Goal: Task Accomplishment & Management: Manage account settings

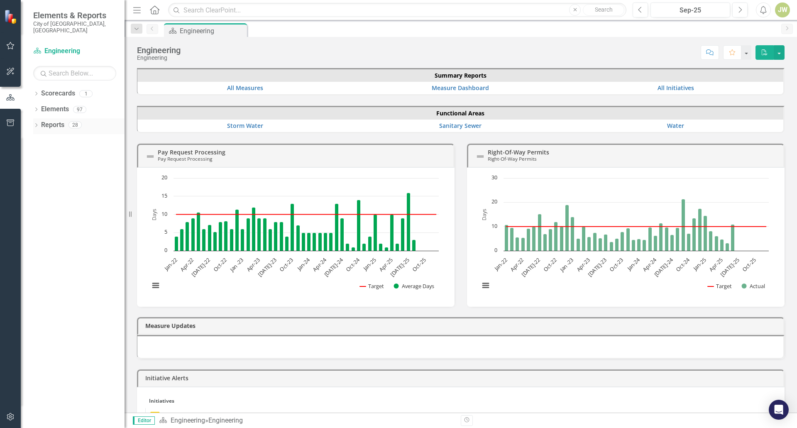
click at [44, 120] on link "Reports" at bounding box center [52, 125] width 23 height 10
click at [37, 124] on icon "Dropdown" at bounding box center [36, 126] width 6 height 5
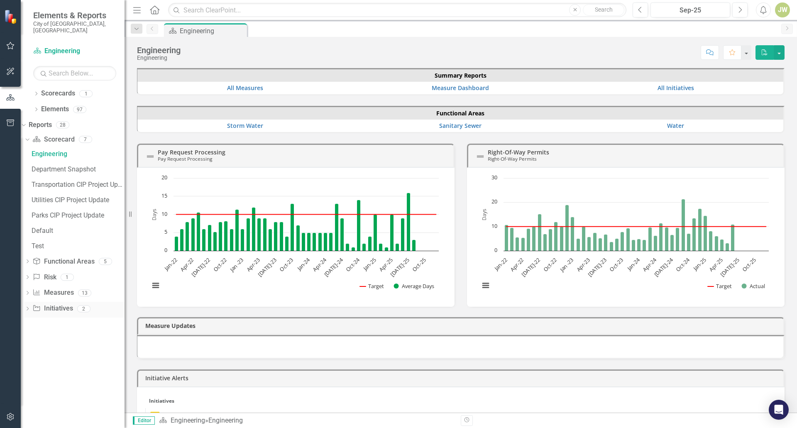
click at [30, 306] on div "Dropdown" at bounding box center [27, 309] width 6 height 7
click at [74, 213] on div "CIP Update - All Active Initiatives" at bounding box center [78, 216] width 93 height 7
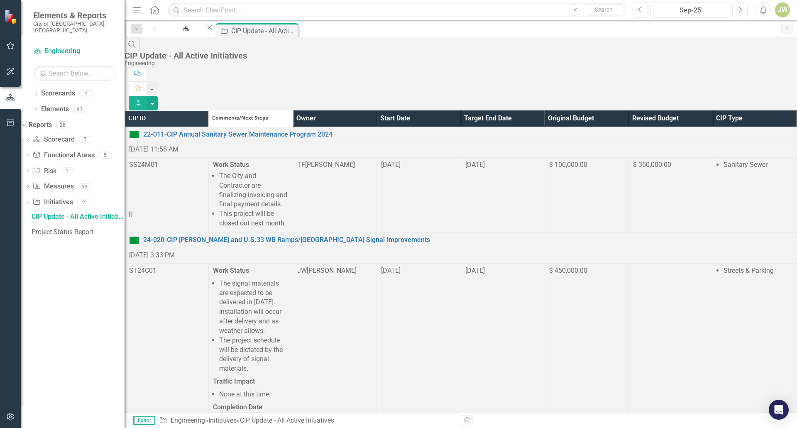
click at [742, 11] on icon "Next" at bounding box center [739, 9] width 5 height 7
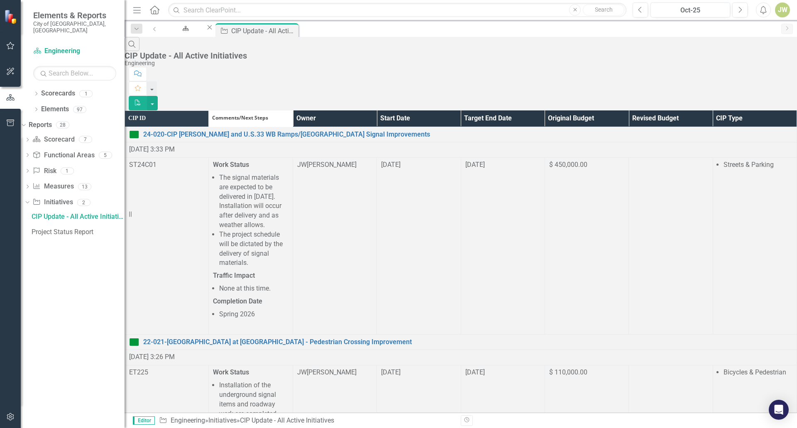
click at [376, 110] on th "Owner" at bounding box center [335, 118] width 84 height 16
click at [376, 110] on th "Owner Sort Ascending" at bounding box center [335, 118] width 84 height 16
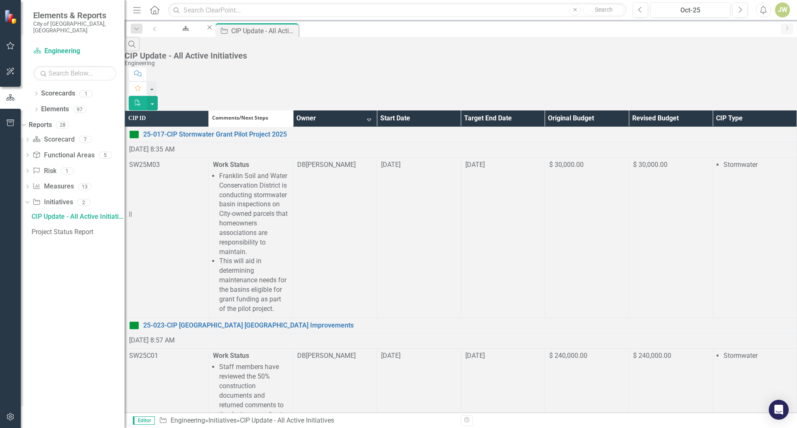
click at [376, 110] on th "Owner Sort Descending" at bounding box center [335, 118] width 84 height 16
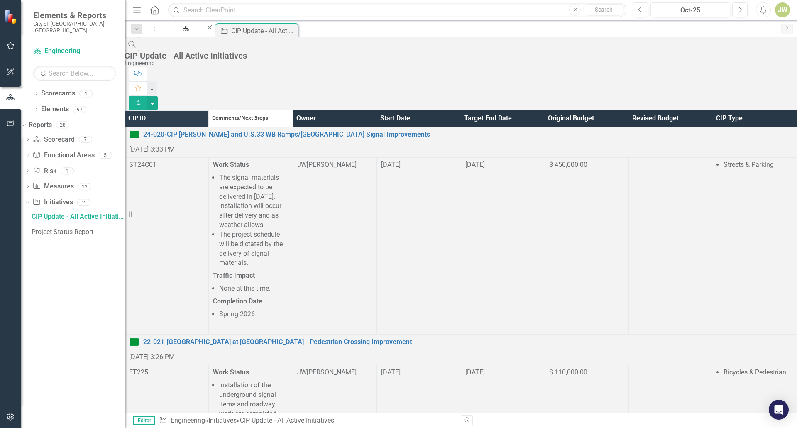
click at [376, 110] on th "Owner" at bounding box center [335, 118] width 84 height 16
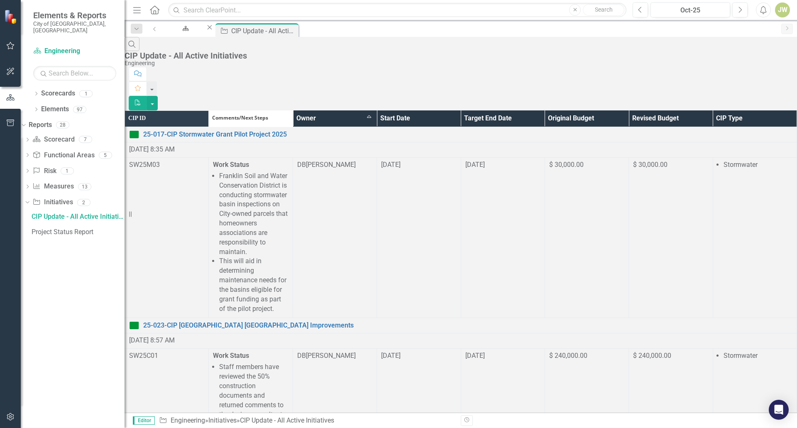
click at [376, 110] on th "Owner Sort Ascending" at bounding box center [335, 118] width 84 height 16
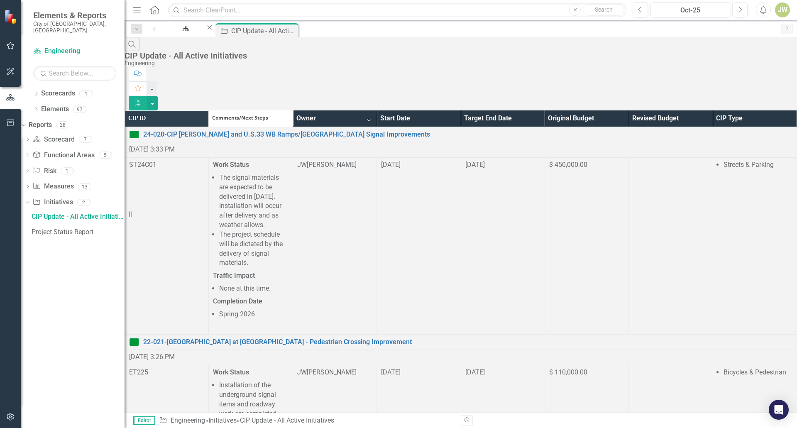
scroll to position [415, 0]
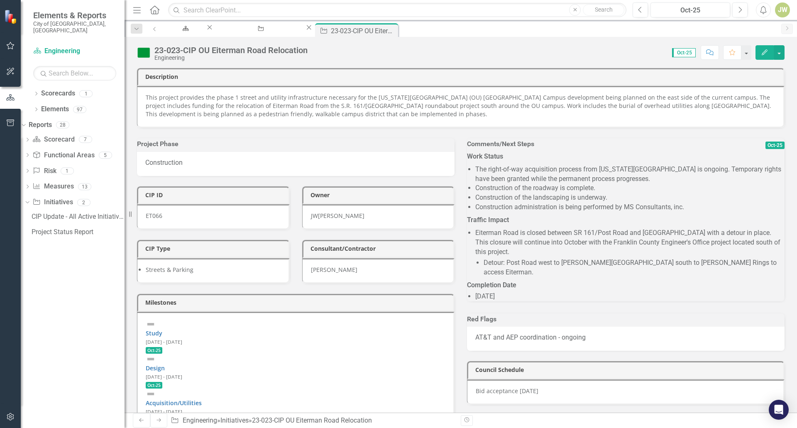
click at [610, 203] on li "Construction of the landscaping is underway." at bounding box center [629, 198] width 309 height 10
click at [604, 200] on li "Construction of the landscaping is underway." at bounding box center [629, 198] width 309 height 10
click at [605, 200] on li "Construction of the landscaping is underway." at bounding box center [629, 198] width 309 height 10
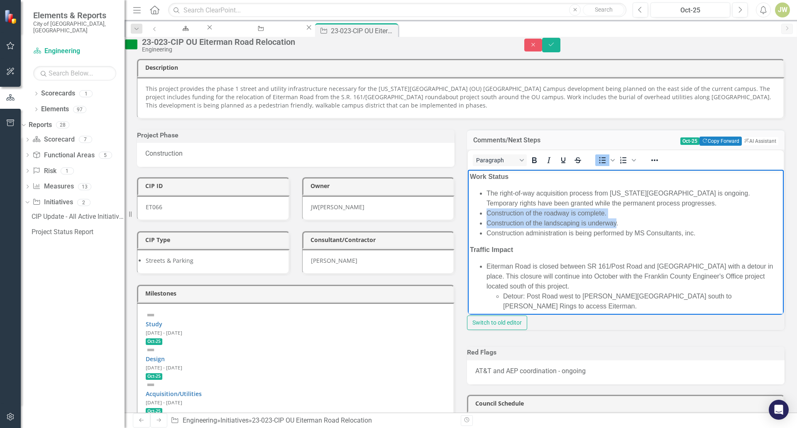
drag, startPoint x: 616, startPoint y: 223, endPoint x: 486, endPoint y: 216, distance: 130.5
click at [486, 216] on ul "The right-of-way acquisition process from Ohio University is ongoing. Temporary…" at bounding box center [626, 213] width 312 height 50
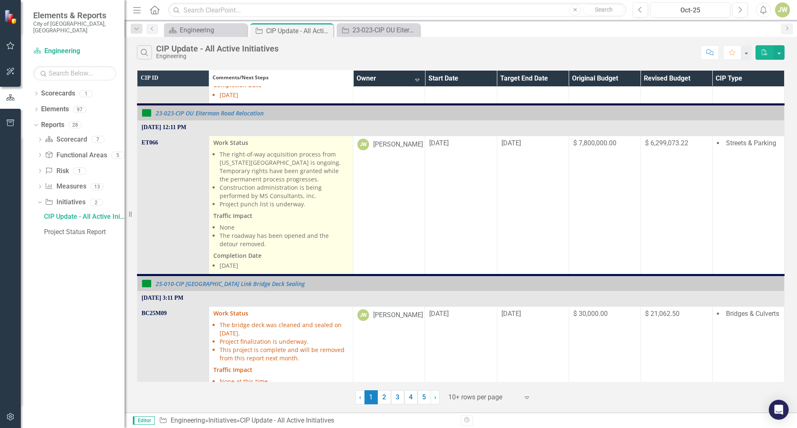
scroll to position [457, 0]
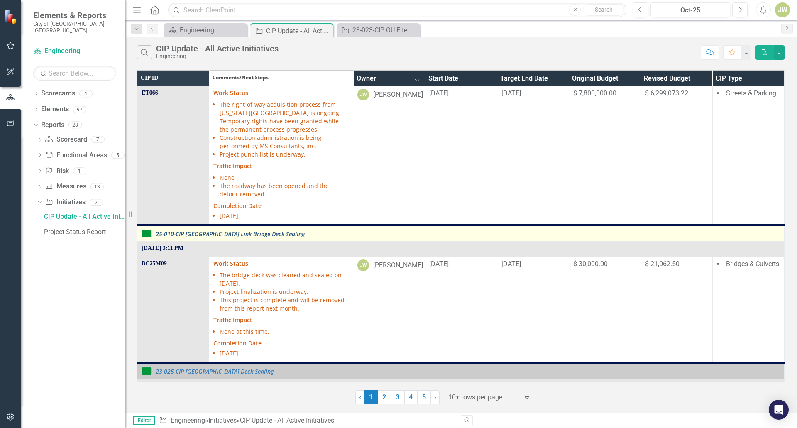
click at [256, 237] on link "25-010-CIP [GEOGRAPHIC_DATA] Link Bridge Deck Sealing" at bounding box center [468, 234] width 624 height 6
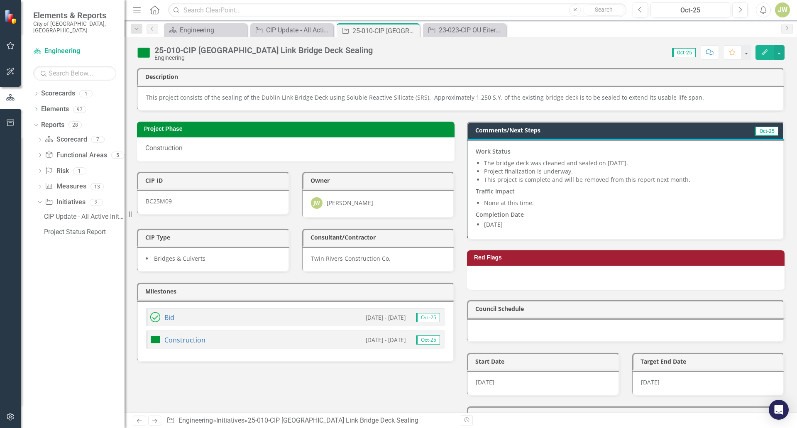
click at [146, 56] on img at bounding box center [143, 52] width 13 height 13
click at [146, 54] on img at bounding box center [143, 52] width 13 height 13
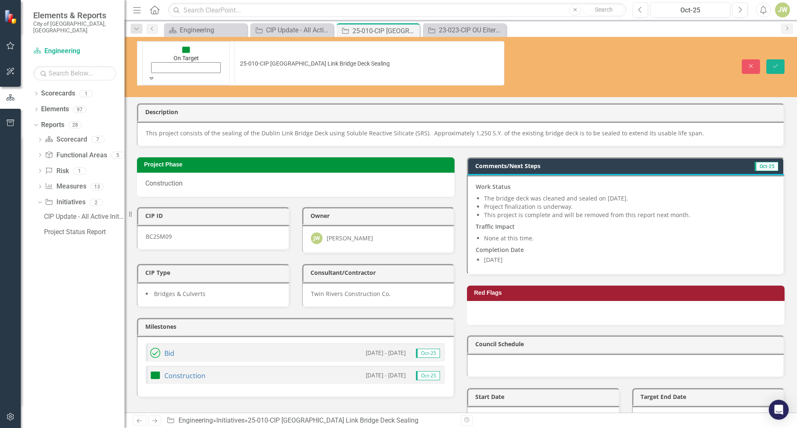
click at [155, 75] on icon "Expand" at bounding box center [151, 78] width 7 height 6
click at [776, 63] on icon "Save" at bounding box center [775, 66] width 7 height 6
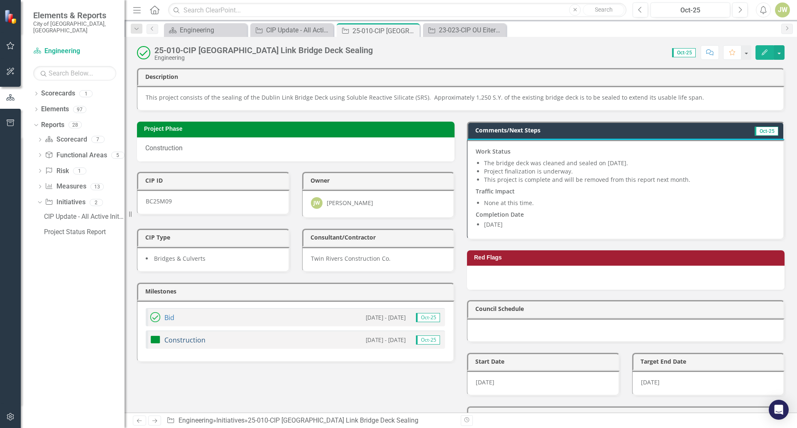
click at [191, 343] on link "Construction" at bounding box center [184, 339] width 41 height 9
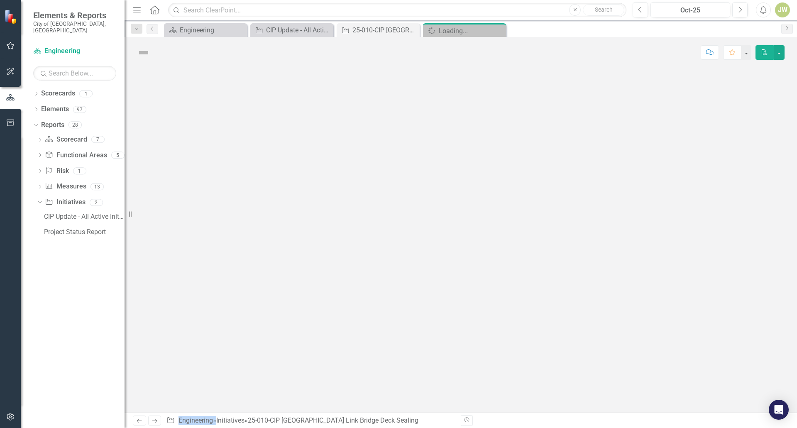
click at [191, 343] on div at bounding box center [461, 240] width 672 height 344
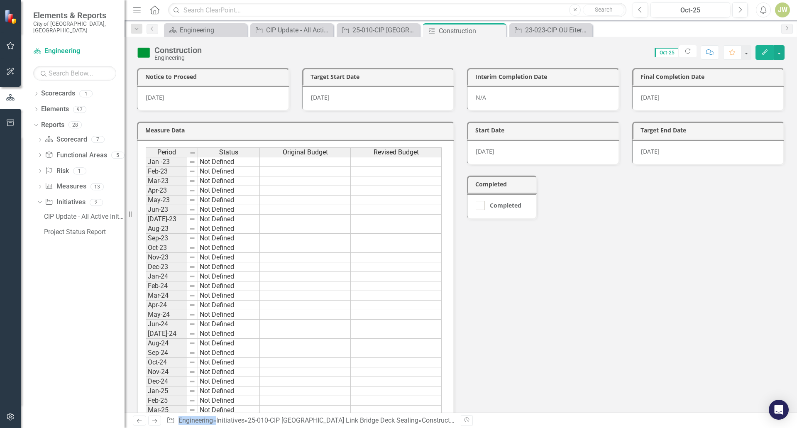
click at [147, 55] on img at bounding box center [143, 52] width 13 height 13
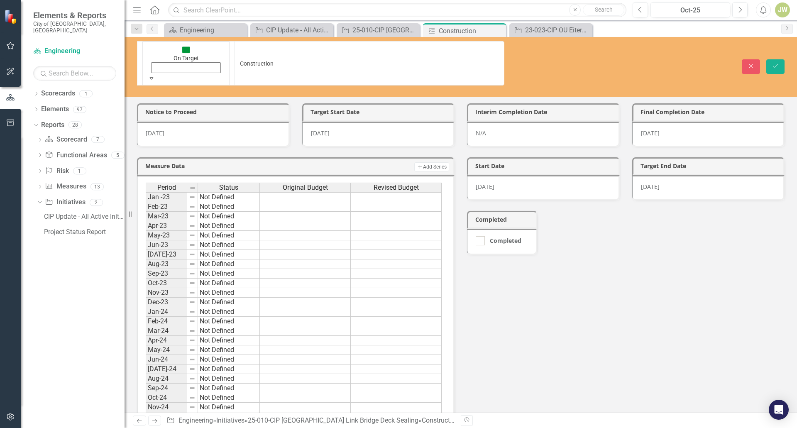
click at [154, 75] on icon "Expand" at bounding box center [151, 78] width 7 height 6
click at [769, 59] on button "Save" at bounding box center [775, 66] width 18 height 15
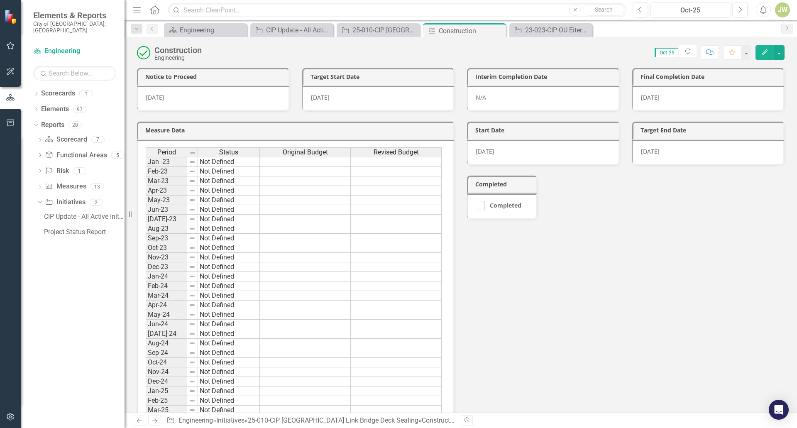
click at [662, 98] on div "8/29/25" at bounding box center [708, 98] width 153 height 25
click at [254, 103] on div "6/9/25" at bounding box center [213, 98] width 153 height 25
click at [494, 33] on icon "Close" at bounding box center [498, 30] width 8 height 7
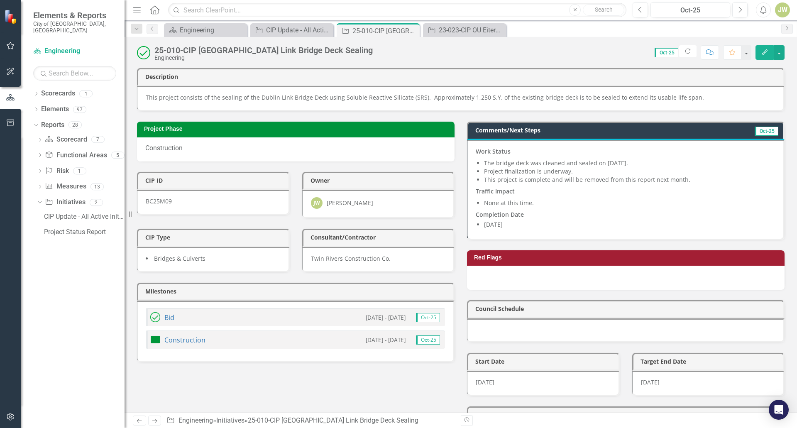
click at [422, 340] on span "Oct-25" at bounding box center [428, 339] width 24 height 9
click at [421, 339] on span "Oct-25" at bounding box center [428, 339] width 24 height 9
click at [173, 342] on link "Construction" at bounding box center [184, 339] width 41 height 9
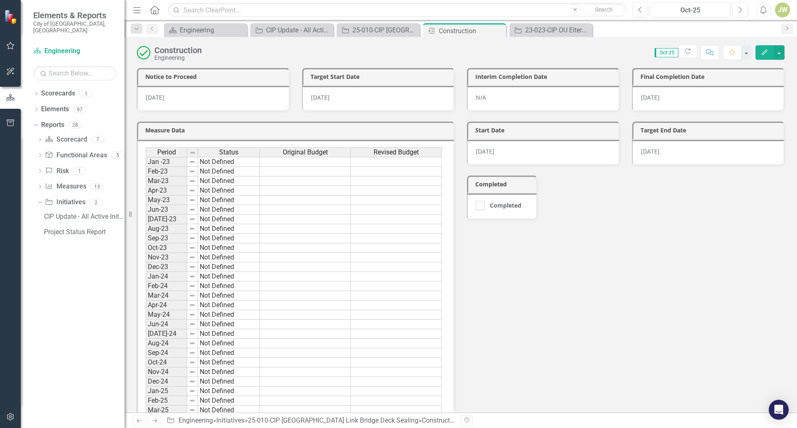
drag, startPoint x: 538, startPoint y: 104, endPoint x: 653, endPoint y: 88, distance: 116.0
click at [544, 103] on div "N/A" at bounding box center [543, 98] width 153 height 25
click at [670, 88] on div "8/29/25" at bounding box center [708, 98] width 153 height 25
click at [670, 95] on div "8/29/25" at bounding box center [708, 98] width 153 height 25
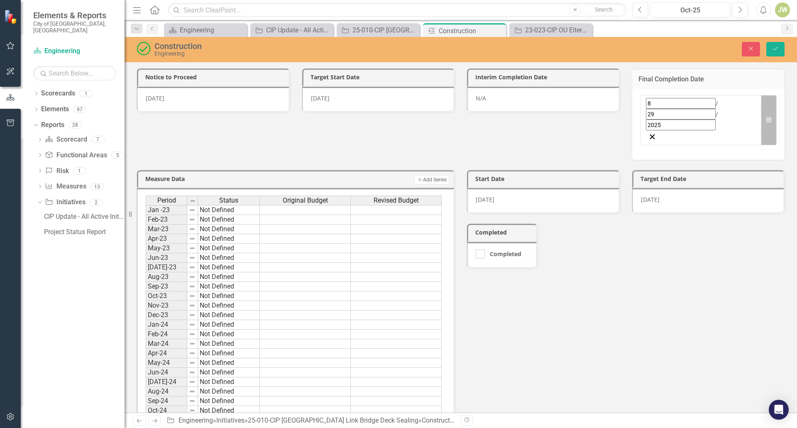
click at [761, 100] on button "Calendar" at bounding box center [769, 120] width 16 height 50
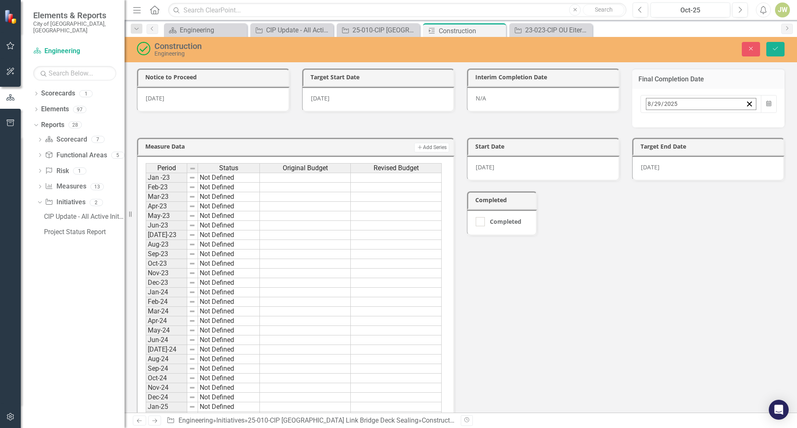
click at [744, 209] on button "29" at bounding box center [754, 215] width 21 height 15
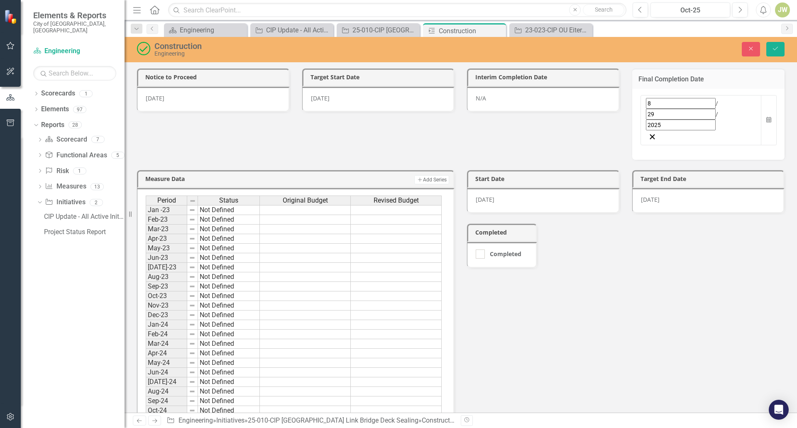
click at [695, 188] on div "8/29/25" at bounding box center [708, 200] width 153 height 25
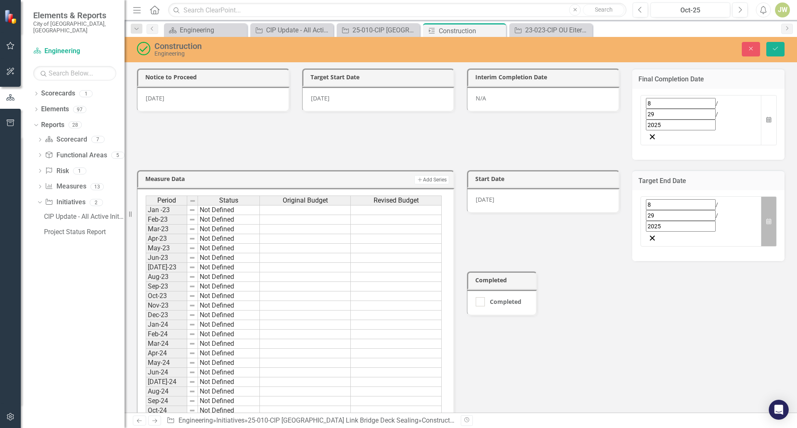
click at [766, 219] on icon "Calendar" at bounding box center [768, 222] width 5 height 6
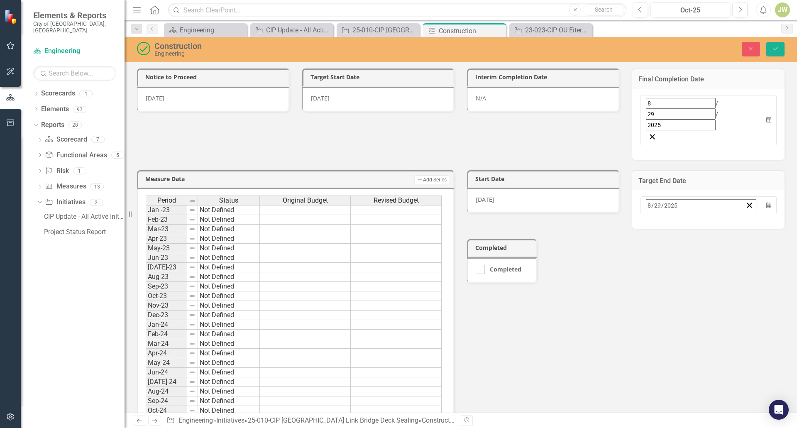
click at [749, 214] on button "›" at bounding box center [758, 223] width 18 height 18
click at [659, 214] on button "‹" at bounding box center [668, 223] width 18 height 18
drag, startPoint x: 732, startPoint y: 264, endPoint x: 733, endPoint y: 256, distance: 7.5
click at [744, 294] on button "26" at bounding box center [754, 301] width 21 height 15
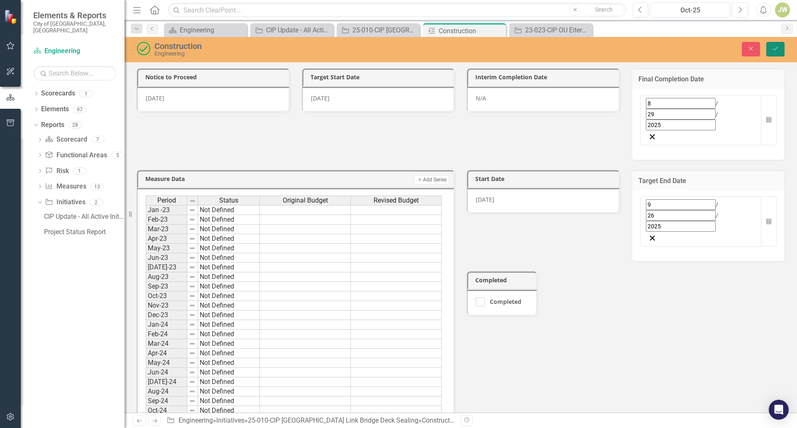
drag, startPoint x: 774, startPoint y: 49, endPoint x: 710, endPoint y: 249, distance: 210.8
click at [731, 231] on div "Construction Engineering Close Save Notice to Proceed 6/9/25 Target Start Date …" at bounding box center [461, 225] width 672 height 376
click at [479, 297] on div at bounding box center [480, 301] width 9 height 9
click at [479, 297] on input "Completed" at bounding box center [478, 299] width 5 height 5
checkbox input "true"
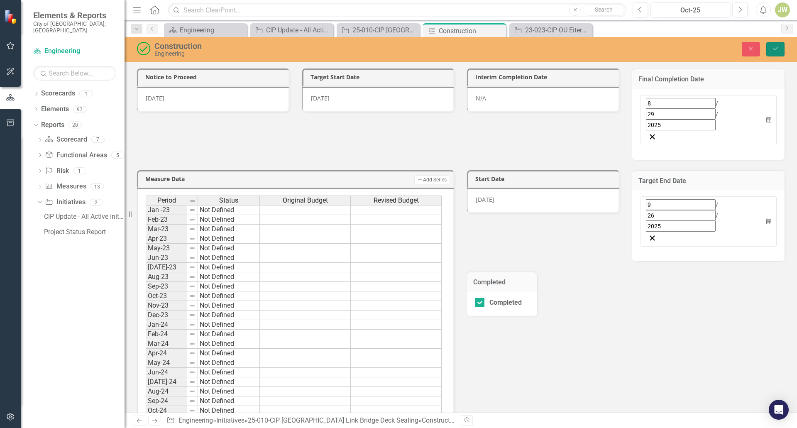
click at [779, 50] on button "Save" at bounding box center [775, 49] width 18 height 15
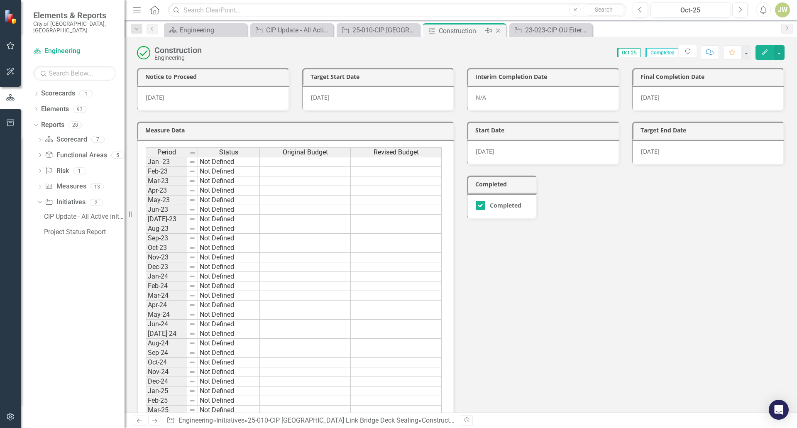
click at [500, 30] on icon "Close" at bounding box center [498, 30] width 8 height 7
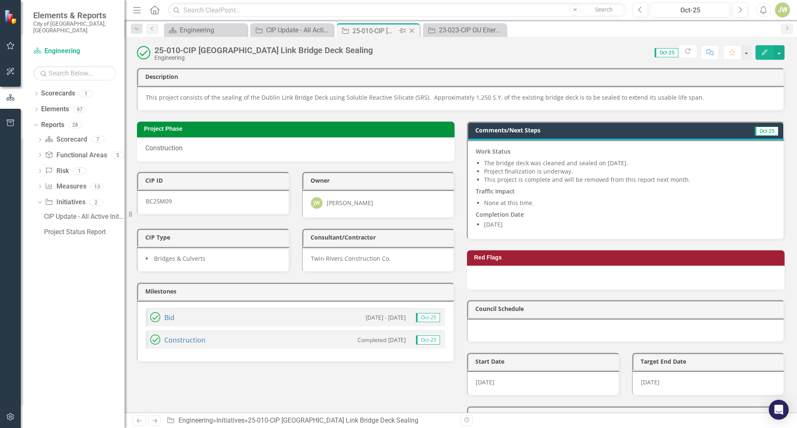
click at [417, 33] on div "Close" at bounding box center [412, 31] width 10 height 10
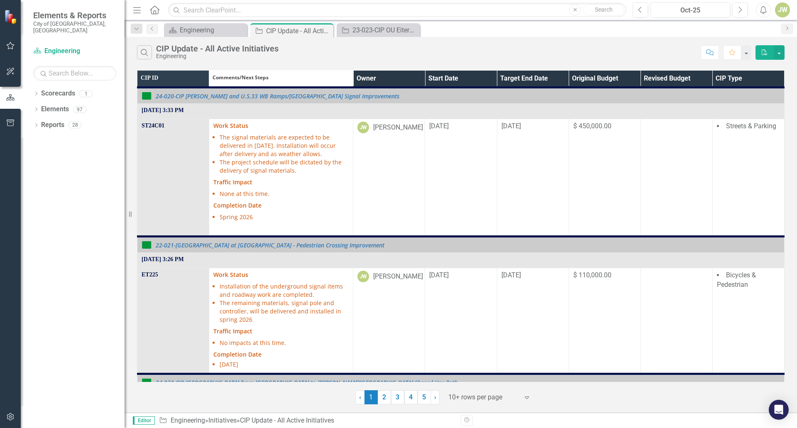
click at [412, 76] on th "Owner" at bounding box center [389, 79] width 72 height 17
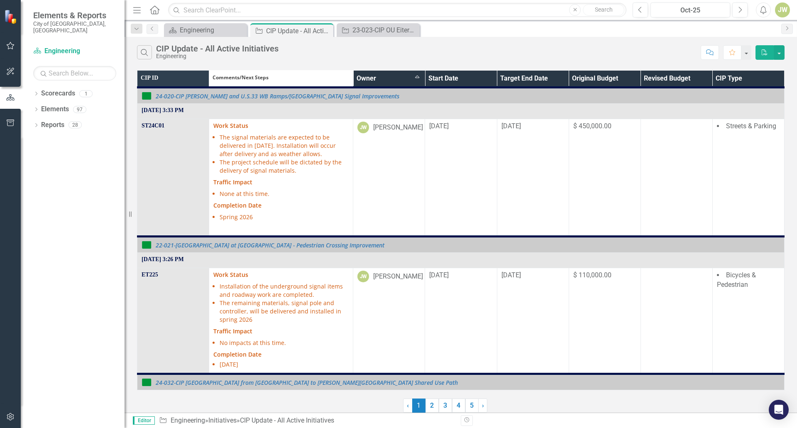
click at [413, 79] on th "Owner Sort Ascending" at bounding box center [389, 79] width 72 height 17
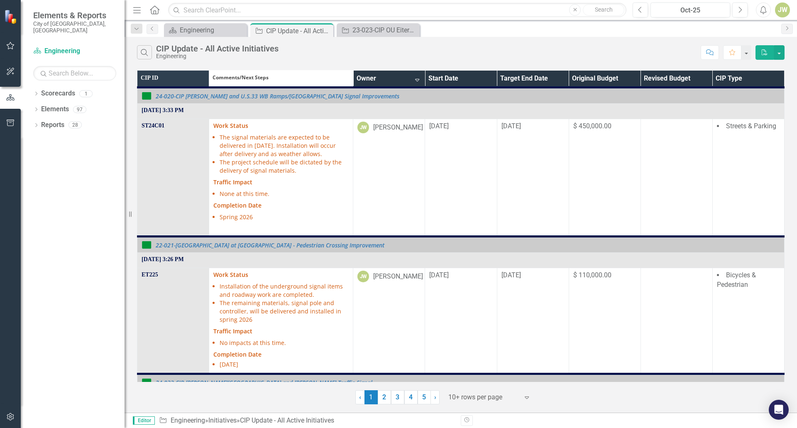
click at [414, 79] on th "Owner Sort Descending" at bounding box center [389, 79] width 72 height 17
drag, startPoint x: 411, startPoint y: 73, endPoint x: 418, endPoint y: 80, distance: 10.3
click at [411, 73] on th "Owner" at bounding box center [389, 79] width 72 height 17
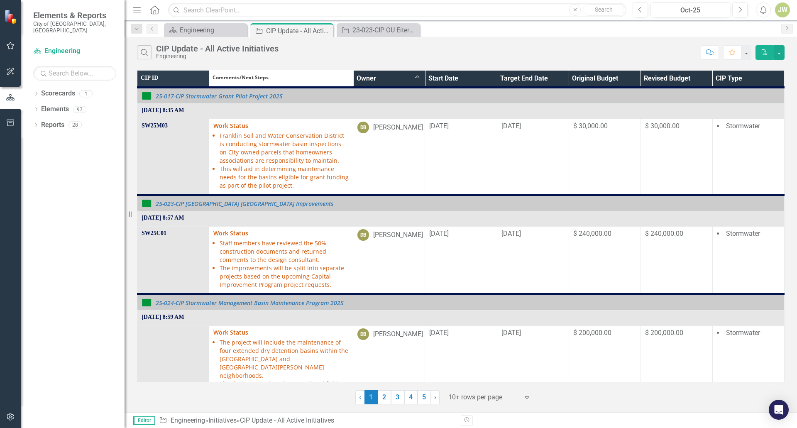
click at [408, 78] on th "Owner Sort Ascending" at bounding box center [389, 79] width 72 height 17
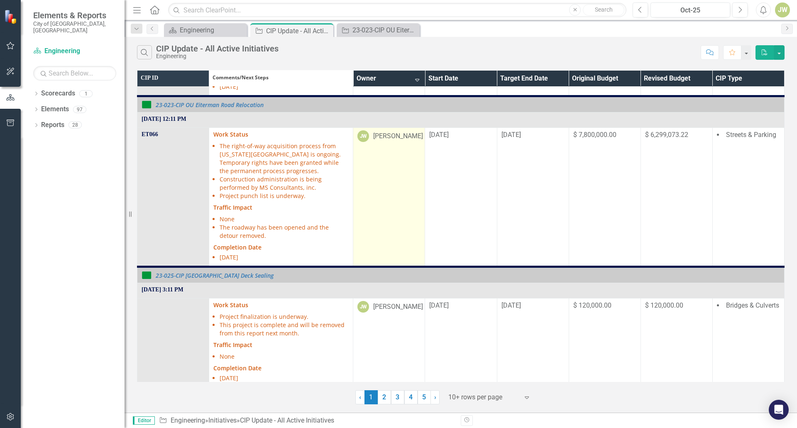
scroll to position [457, 0]
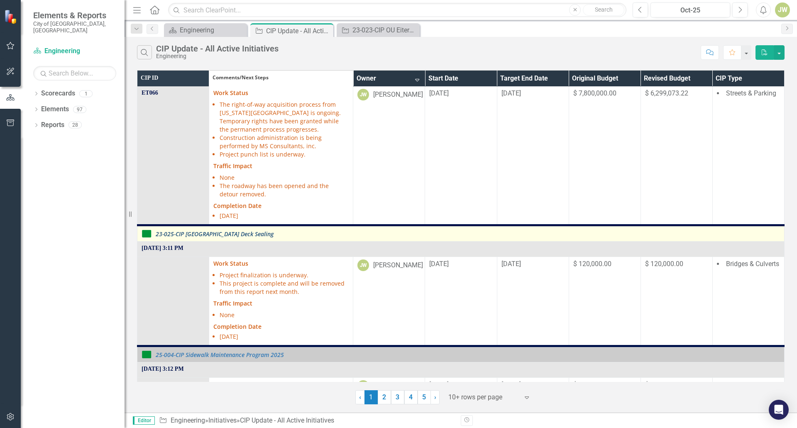
click at [258, 231] on link "23-025-CIP [GEOGRAPHIC_DATA] Deck Sealing" at bounding box center [468, 234] width 624 height 6
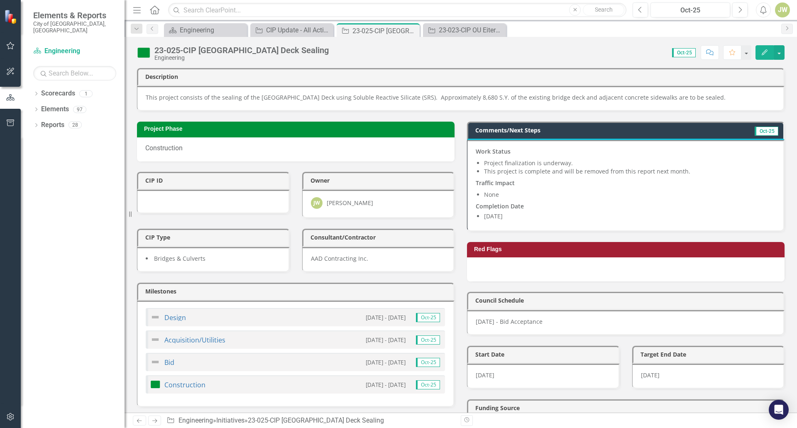
click at [148, 53] on img at bounding box center [143, 52] width 13 height 13
click at [148, 52] on img at bounding box center [143, 52] width 13 height 13
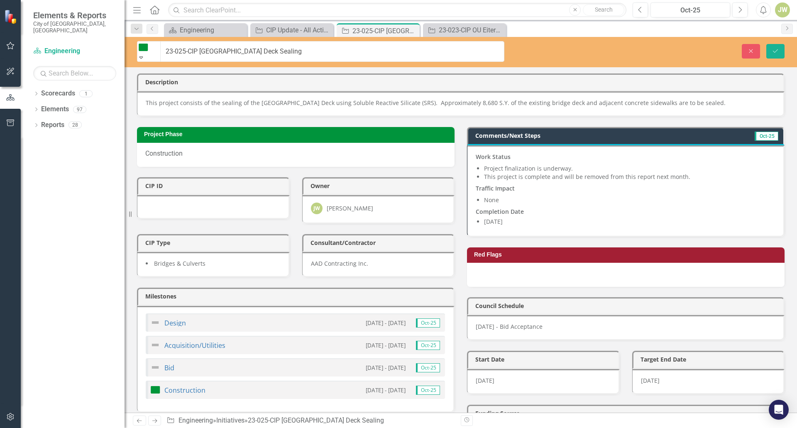
click at [145, 54] on icon "Expand" at bounding box center [140, 57] width 7 height 6
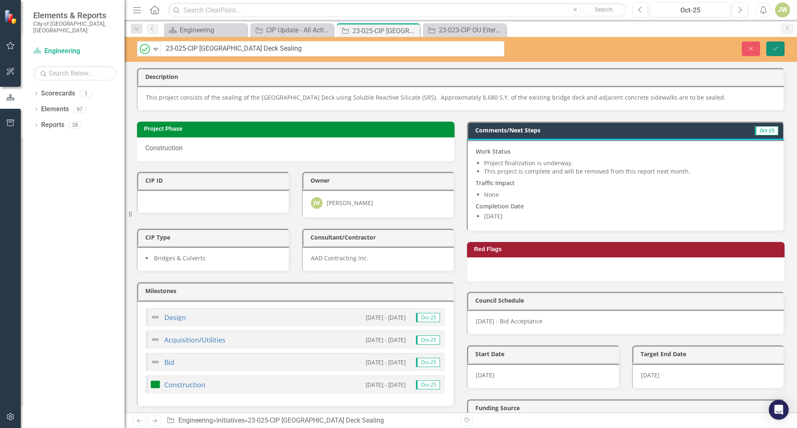
click at [775, 48] on icon "Save" at bounding box center [775, 49] width 7 height 6
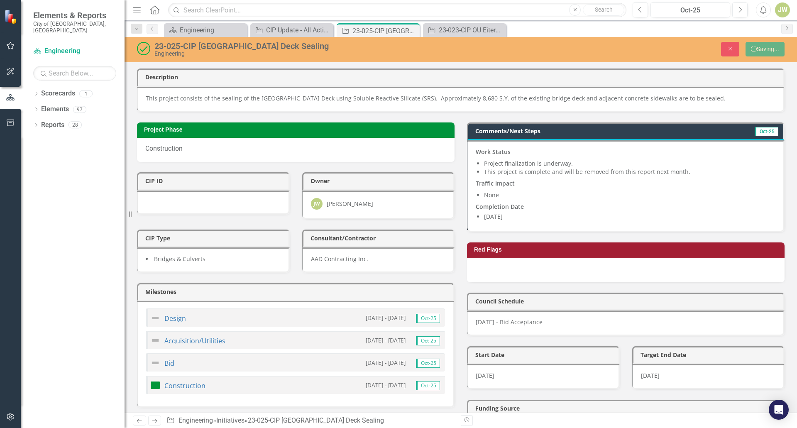
scroll to position [71, 0]
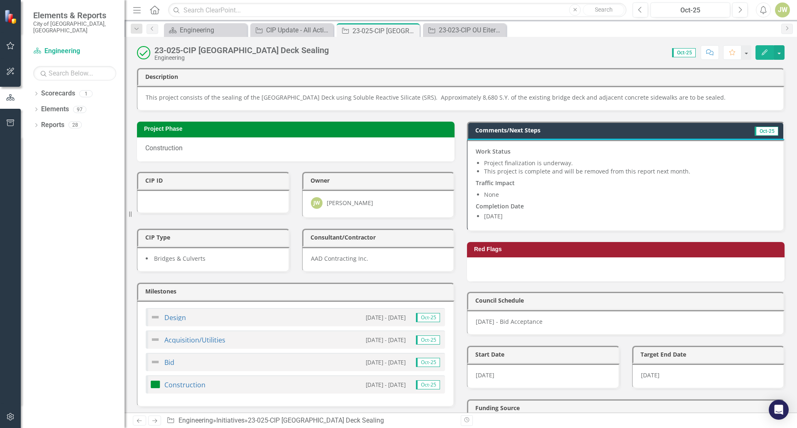
click at [317, 145] on div "Construction" at bounding box center [295, 149] width 317 height 24
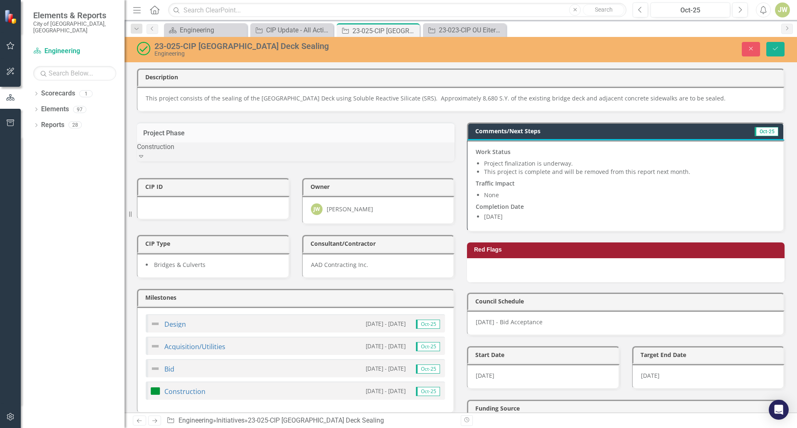
click at [143, 156] on icon at bounding box center [141, 156] width 4 height 2
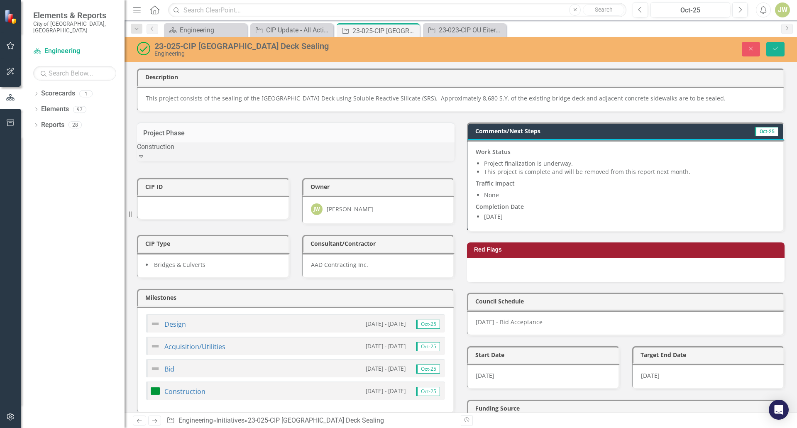
click at [454, 248] on div "Consultant/Contractor AAD Contracting Inc." at bounding box center [378, 252] width 165 height 54
click at [773, 44] on button "Save" at bounding box center [775, 49] width 18 height 15
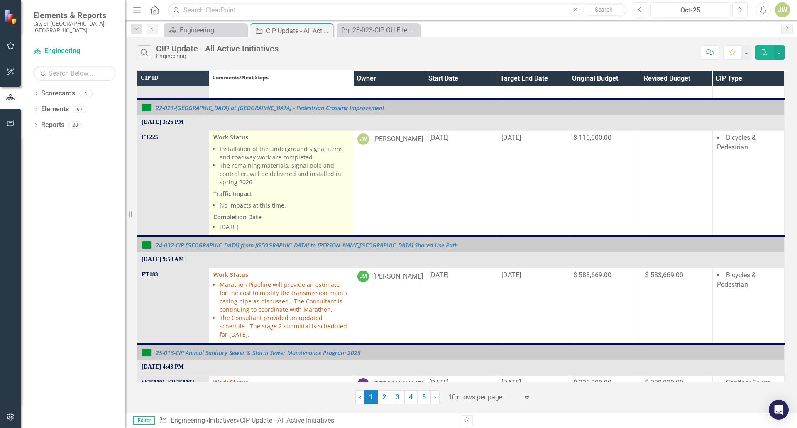
scroll to position [166, 0]
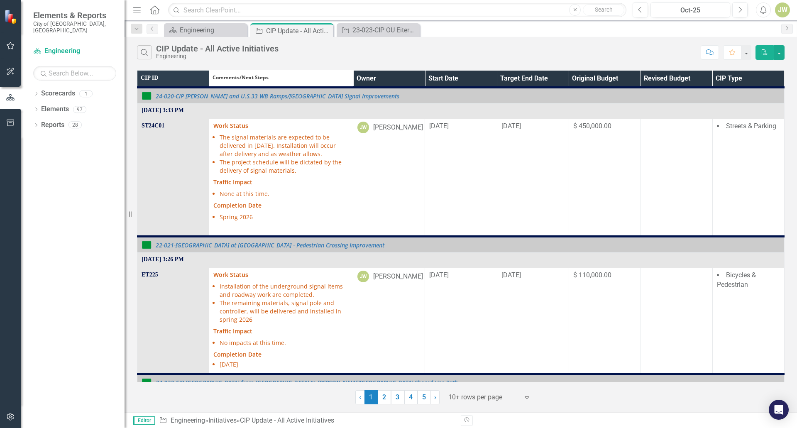
click at [417, 76] on th "Owner" at bounding box center [389, 79] width 72 height 17
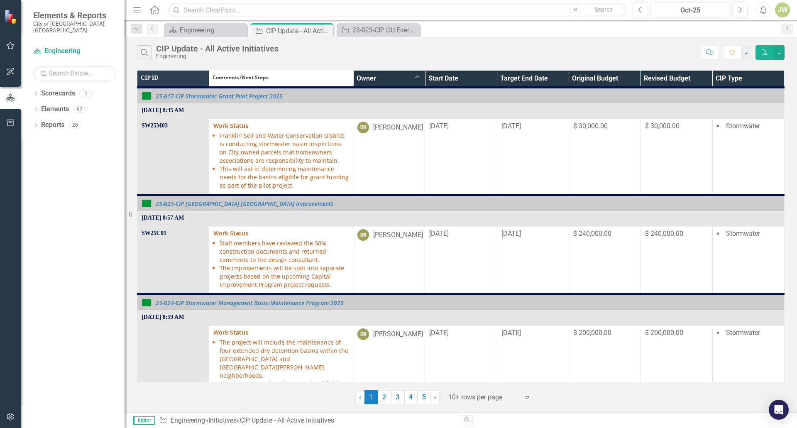
click at [416, 76] on th "Owner Sort Ascending" at bounding box center [389, 79] width 72 height 17
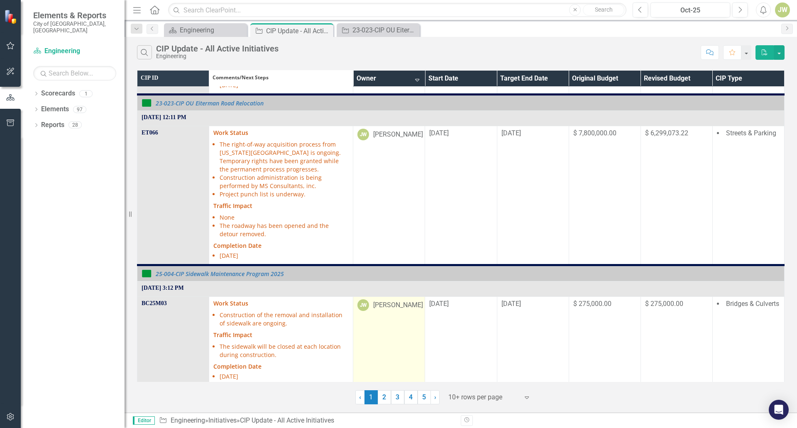
scroll to position [415, 0]
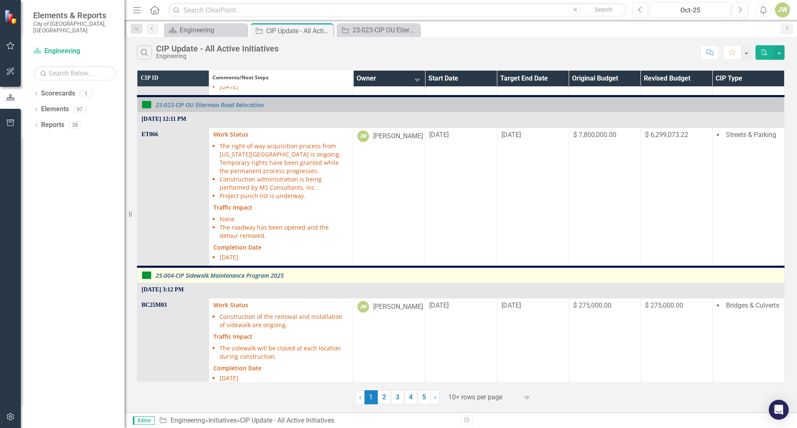
click at [231, 275] on link "25-004-CIP Sidewalk Maintenance Program 2025" at bounding box center [468, 275] width 624 height 6
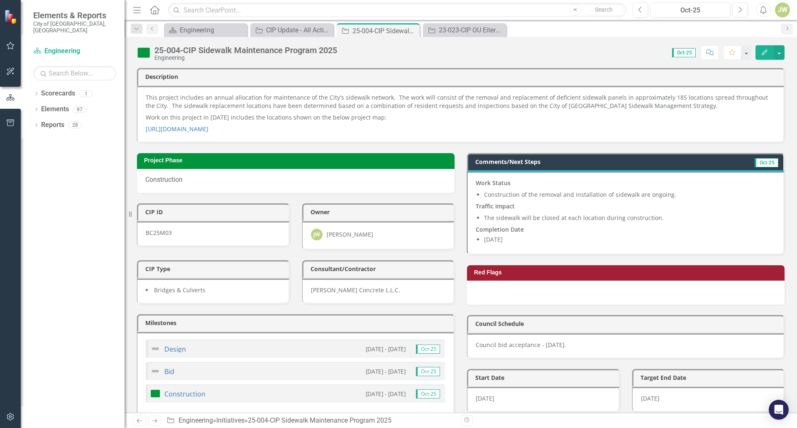
click at [635, 199] on span "Work Status Construction of the removal and installation of sidewalk are ongoin…" at bounding box center [625, 212] width 299 height 66
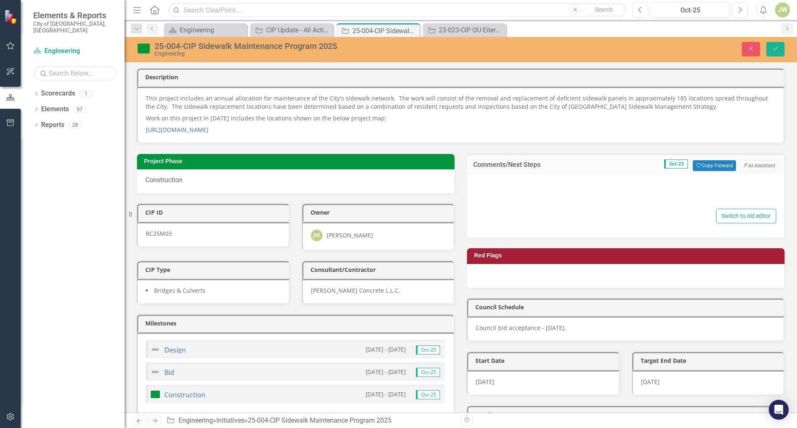
type textarea "<p><strong>Work Status</strong></p> <ul> <li>Construction of the removal and in…"
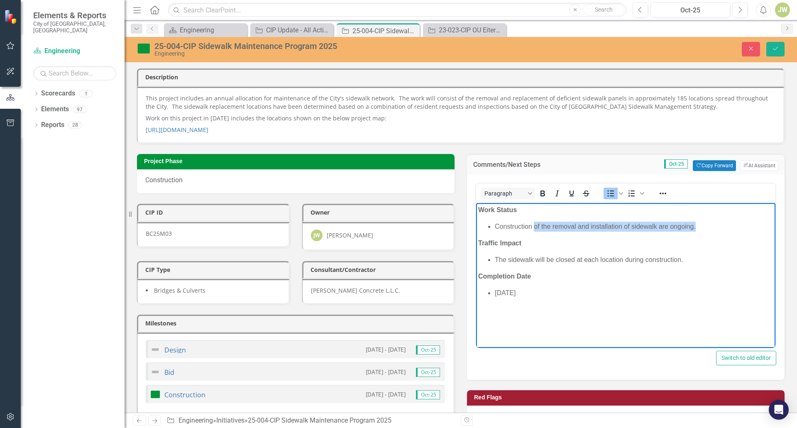
drag, startPoint x: 696, startPoint y: 227, endPoint x: 534, endPoint y: 229, distance: 161.9
click at [534, 229] on li "Construction of the removal and installation of sidewalk are ongoing." at bounding box center [634, 226] width 278 height 10
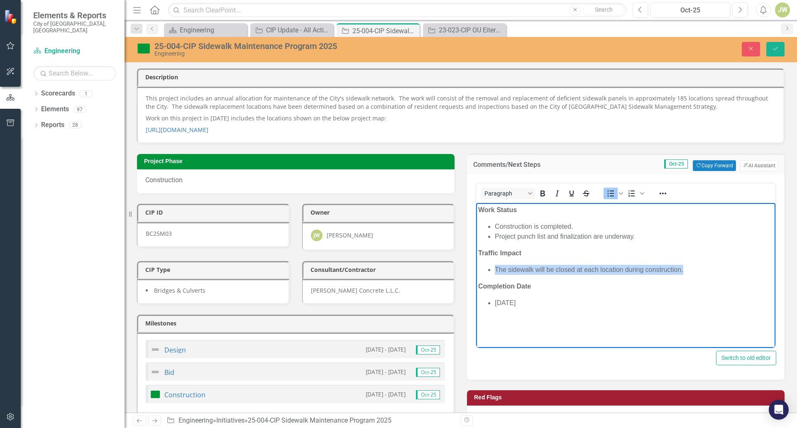
drag, startPoint x: 495, startPoint y: 267, endPoint x: 685, endPoint y: 265, distance: 189.7
click at [685, 265] on li "The sidewalk will be closed at each location during construction." at bounding box center [634, 269] width 278 height 10
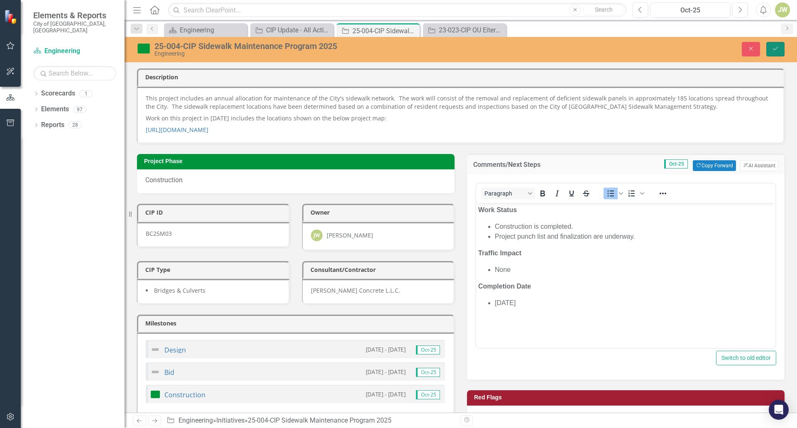
click at [778, 45] on button "Save" at bounding box center [775, 49] width 18 height 15
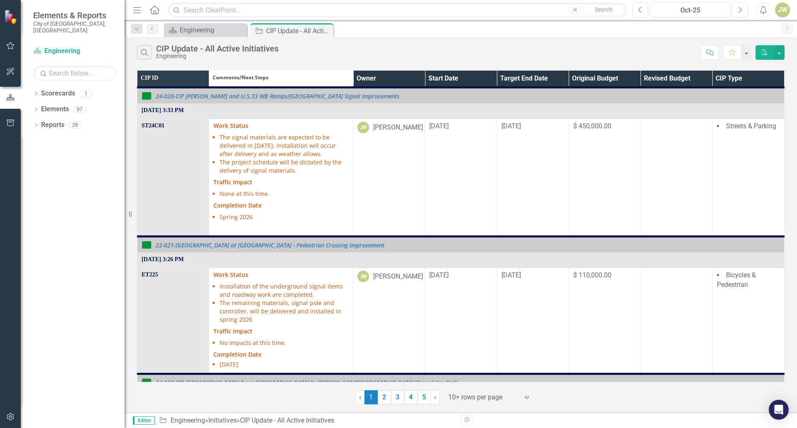
click at [416, 78] on th "Owner" at bounding box center [389, 79] width 72 height 17
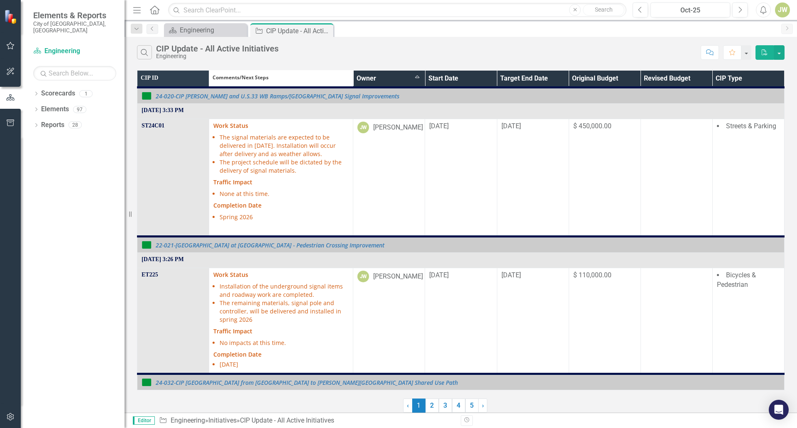
click at [415, 78] on th "Owner Sort Ascending" at bounding box center [389, 79] width 72 height 17
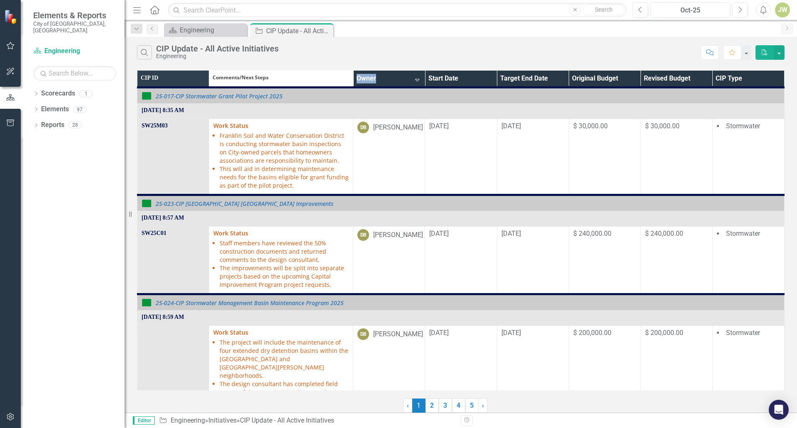
click at [415, 78] on th "Owner Sort Descending" at bounding box center [389, 79] width 72 height 17
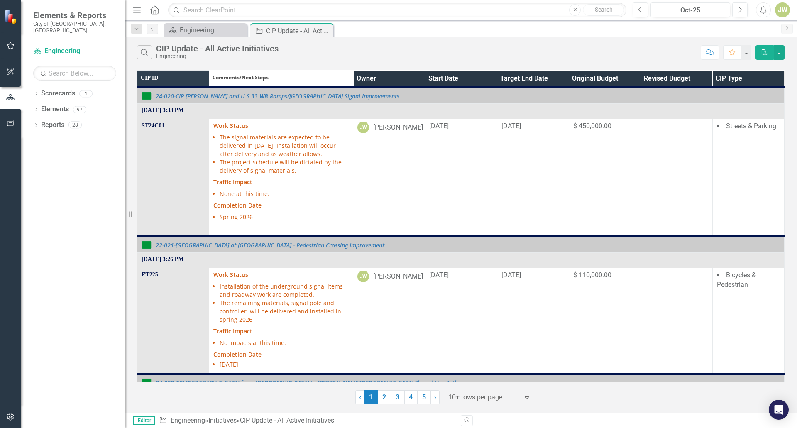
click at [416, 76] on th "Owner" at bounding box center [389, 79] width 72 height 17
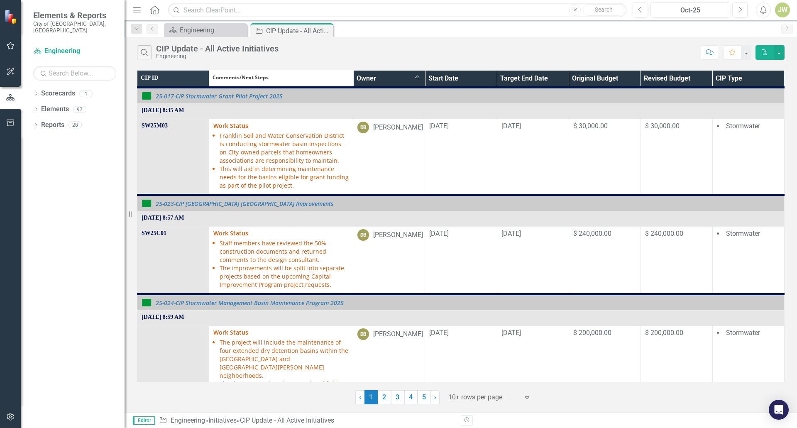
click at [418, 73] on th "Owner Sort Ascending" at bounding box center [389, 79] width 72 height 17
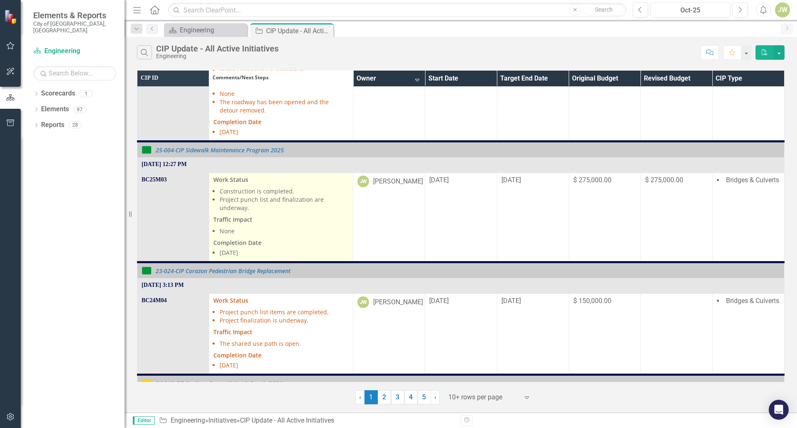
scroll to position [540, 0]
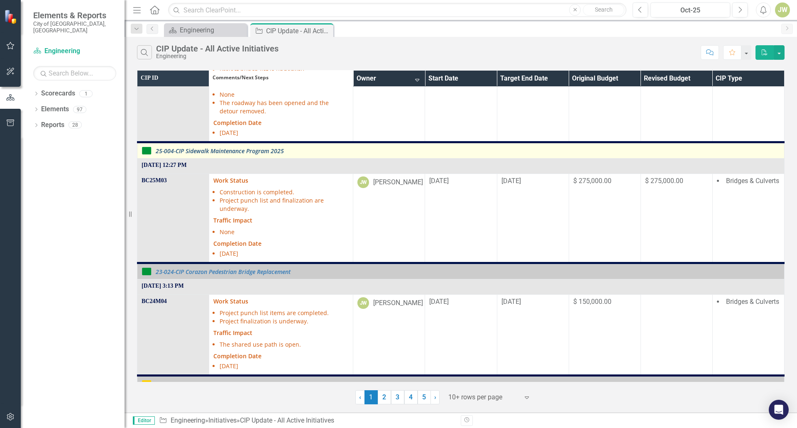
click at [249, 151] on link "25-004-CIP Sidewalk Maintenance Program 2025" at bounding box center [468, 151] width 624 height 6
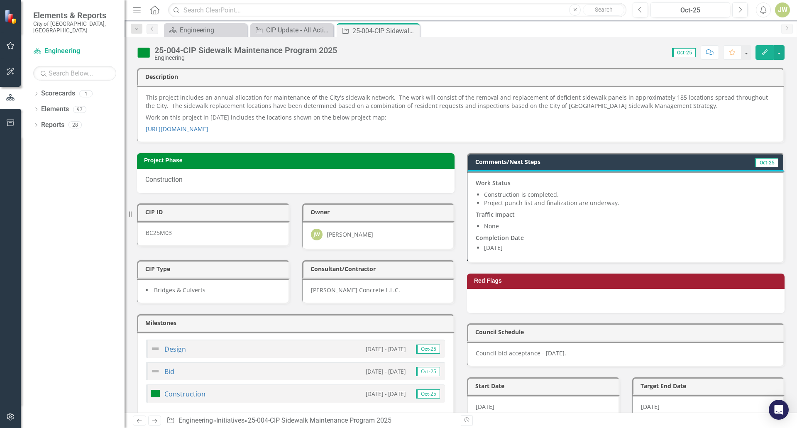
click at [142, 52] on img at bounding box center [143, 52] width 13 height 13
click at [146, 54] on img at bounding box center [143, 52] width 13 height 13
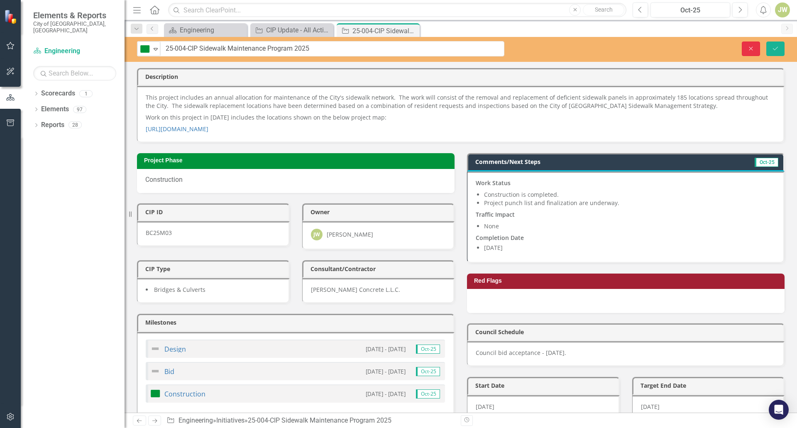
click at [752, 46] on icon "Close" at bounding box center [750, 49] width 7 height 6
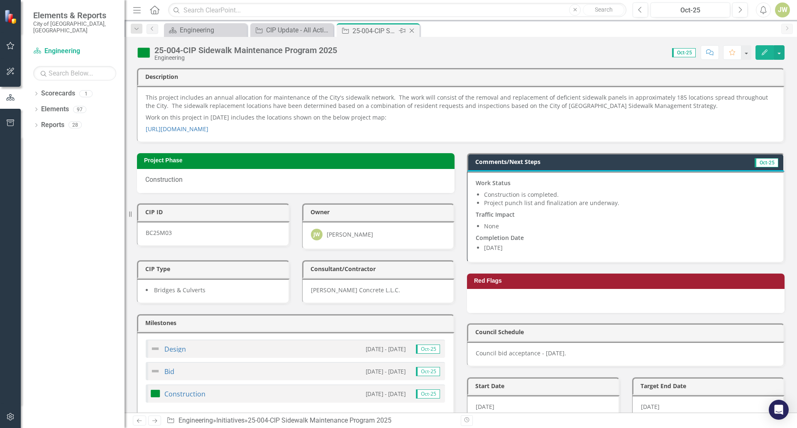
click at [411, 29] on icon "Close" at bounding box center [412, 30] width 8 height 7
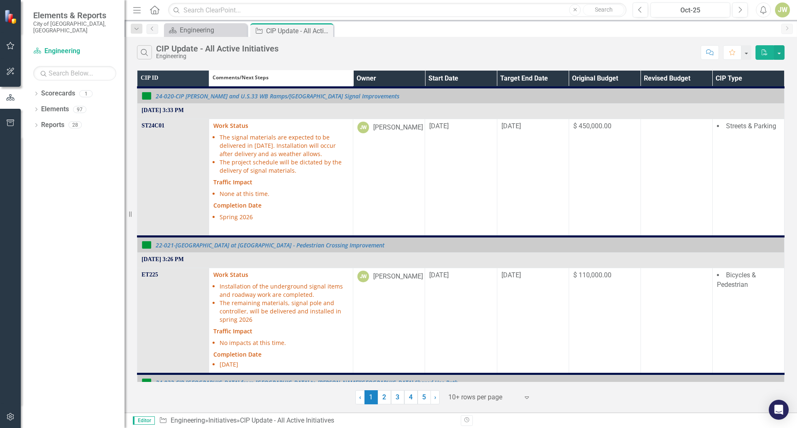
click at [411, 81] on th "Owner" at bounding box center [389, 79] width 72 height 17
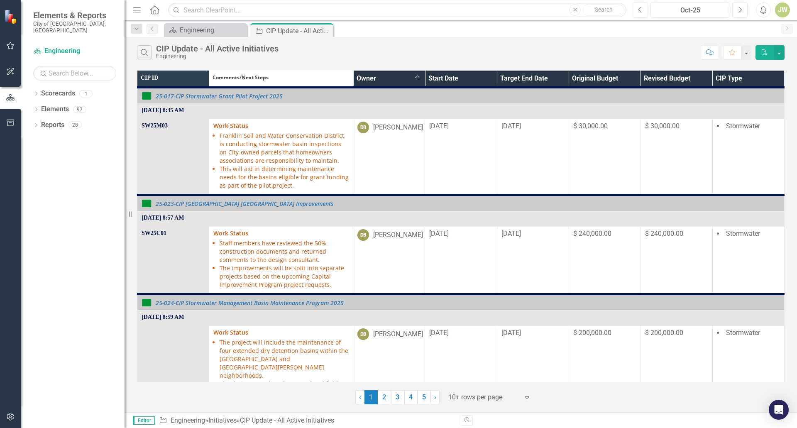
click at [417, 74] on th "Owner Sort Ascending" at bounding box center [389, 79] width 72 height 17
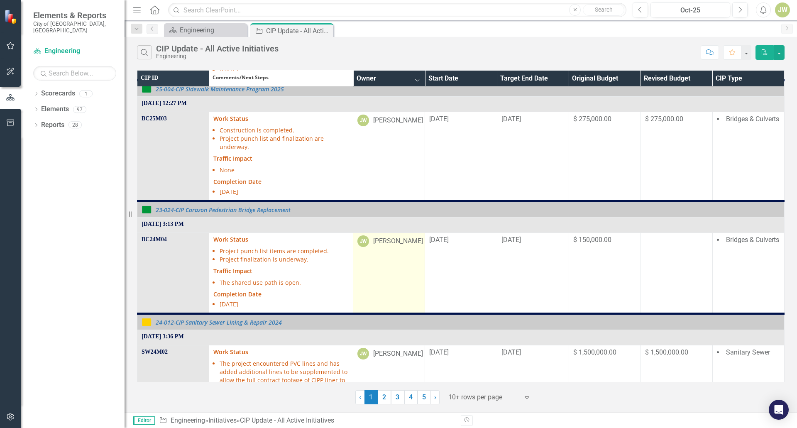
scroll to position [623, 0]
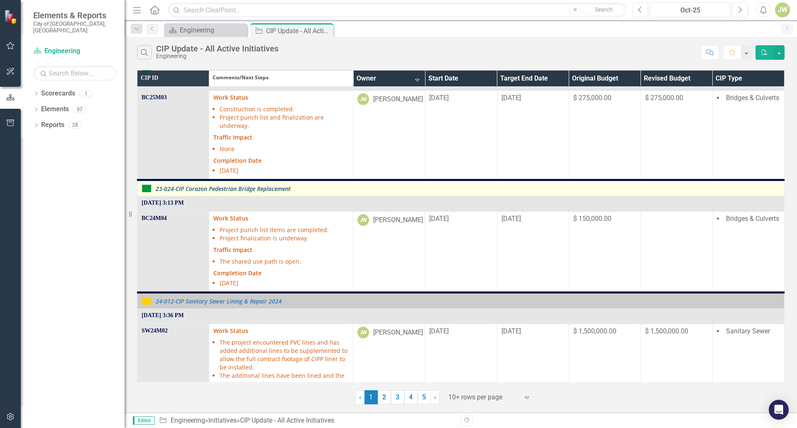
click at [280, 188] on link "23-024-CIP Corazon Pedestrian Bridge Replacement" at bounding box center [468, 189] width 624 height 6
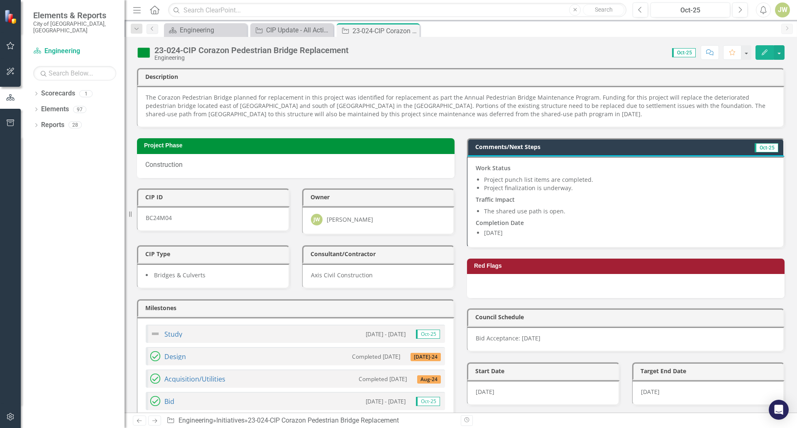
click at [568, 190] on li "Project finalization is underway." at bounding box center [629, 188] width 291 height 8
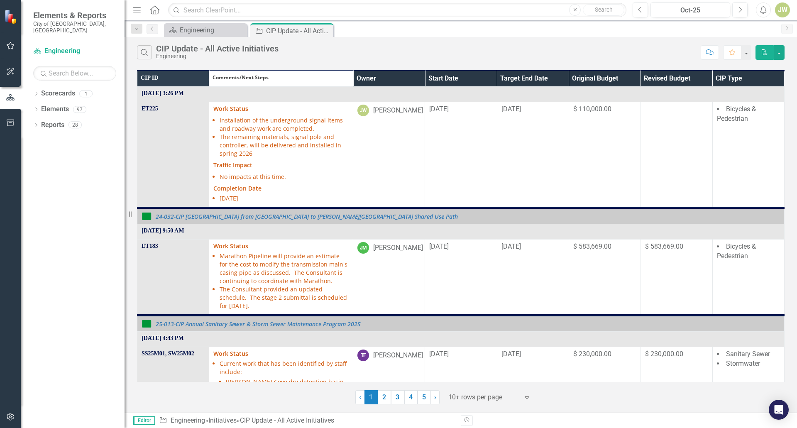
scroll to position [42, 0]
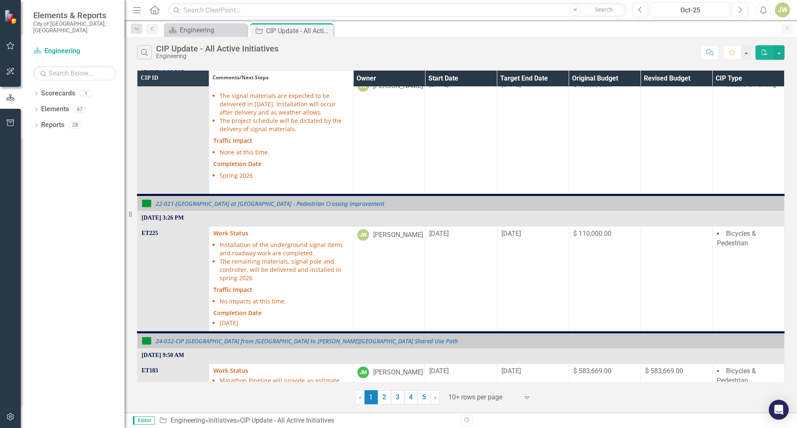
click at [413, 82] on th "Owner" at bounding box center [389, 78] width 72 height 17
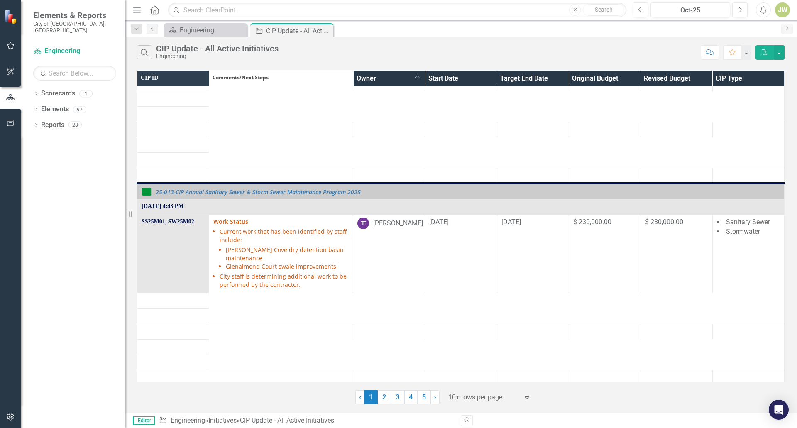
click at [413, 80] on th "Owner Sort Ascending" at bounding box center [389, 78] width 72 height 16
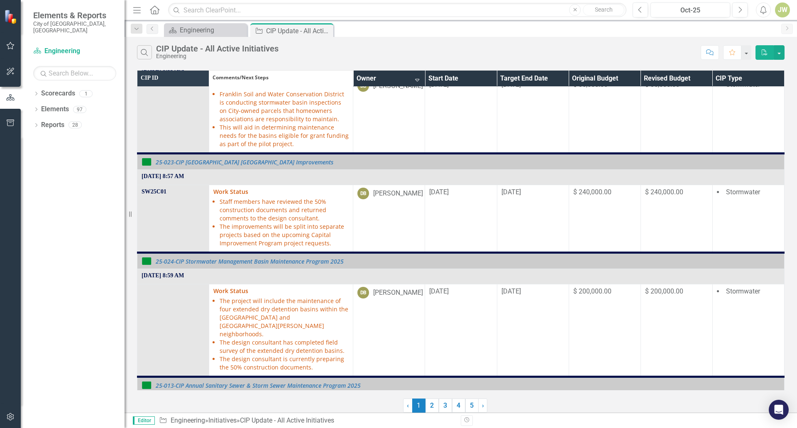
click at [413, 79] on th "Owner Sort Descending" at bounding box center [389, 78] width 72 height 17
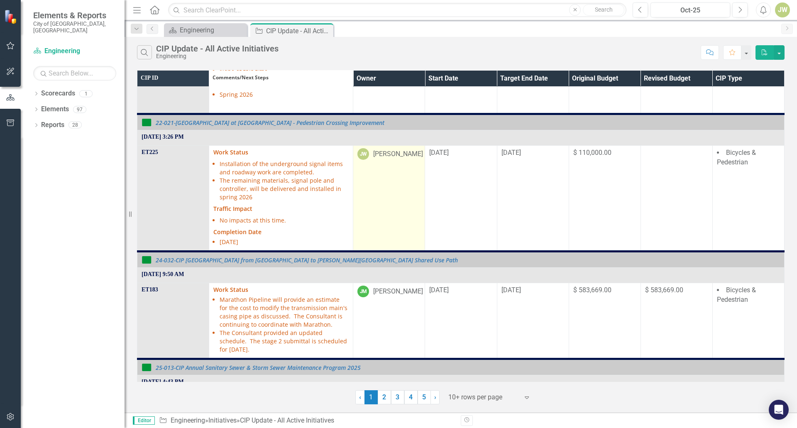
scroll to position [0, 0]
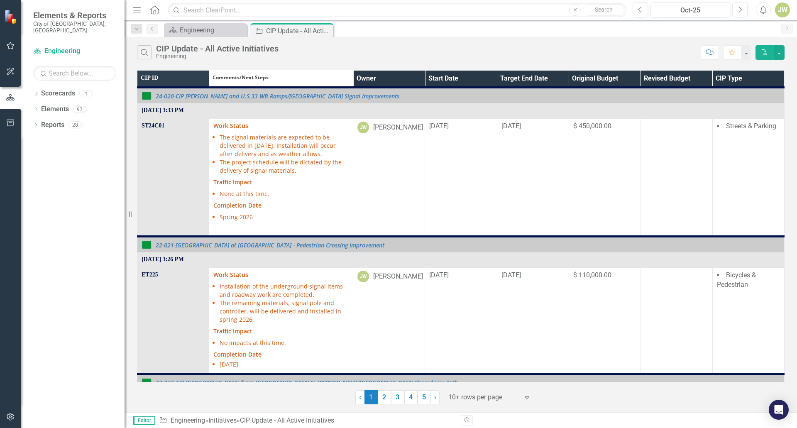
click at [415, 79] on th "Owner" at bounding box center [389, 79] width 72 height 17
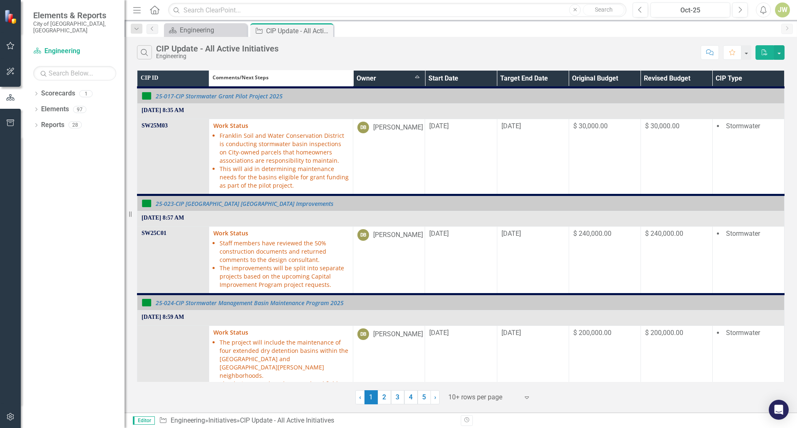
click at [415, 76] on th "Owner Sort Ascending" at bounding box center [389, 79] width 72 height 17
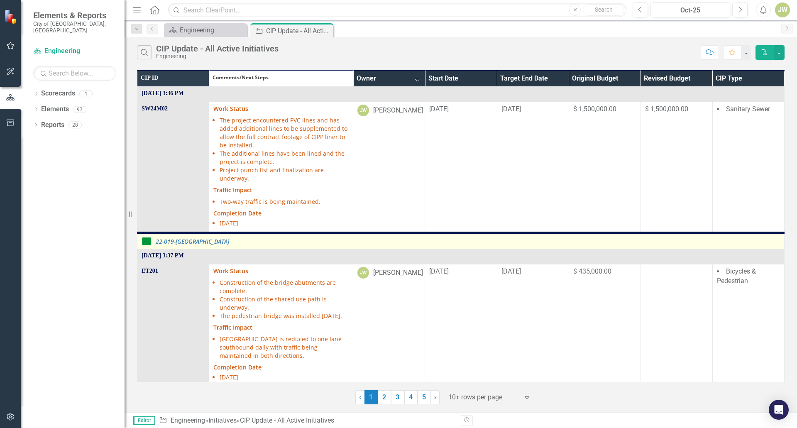
scroll to position [747, 0]
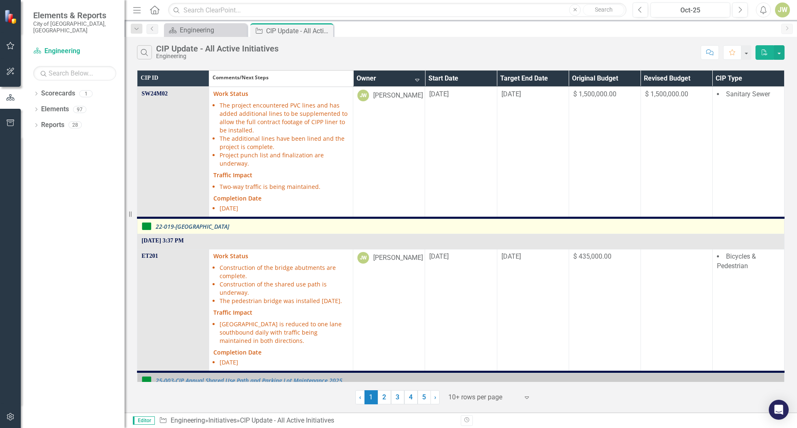
click at [199, 229] on link "22-019-[GEOGRAPHIC_DATA]" at bounding box center [468, 226] width 624 height 6
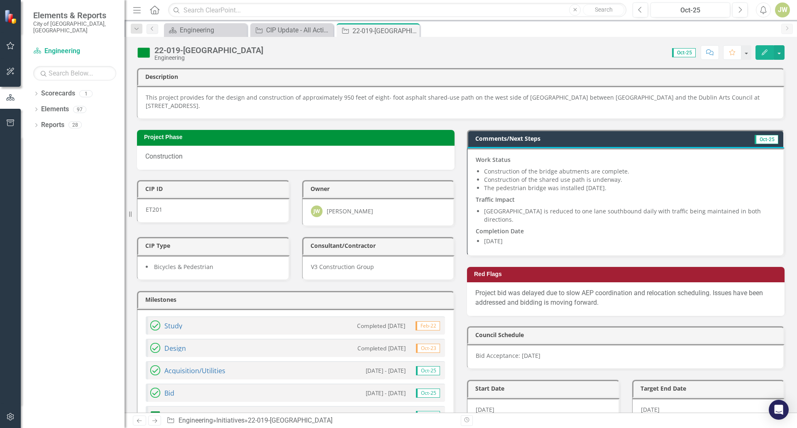
click at [582, 196] on p "Traffic Impact" at bounding box center [625, 200] width 299 height 12
click at [581, 196] on p "Traffic Impact" at bounding box center [625, 200] width 299 height 12
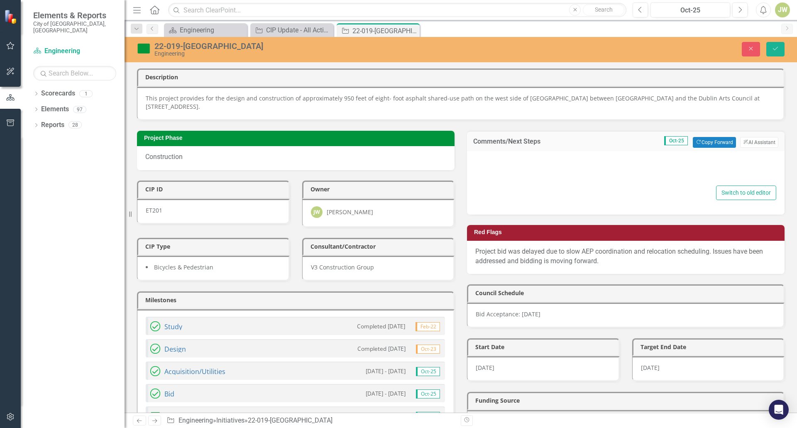
type textarea "<p><strong>Work Status</strong></p> <ul> <li>Construction of the bridge abutmen…"
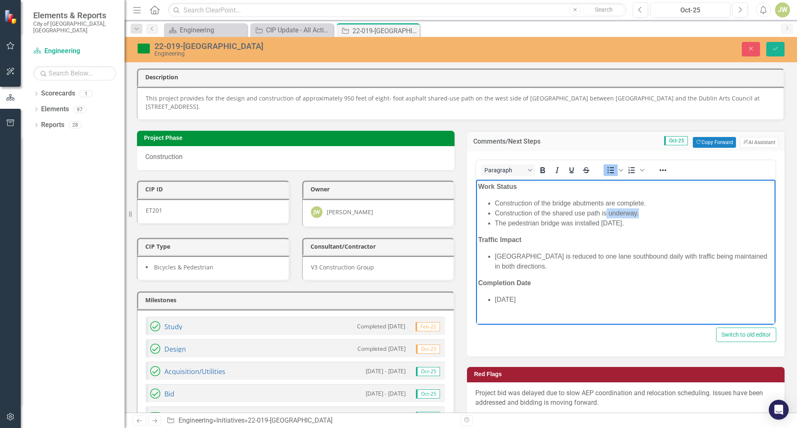
drag, startPoint x: 640, startPoint y: 211, endPoint x: 606, endPoint y: 215, distance: 35.0
click at [606, 215] on li "Construction of the shared use path is underway." at bounding box center [634, 213] width 278 height 10
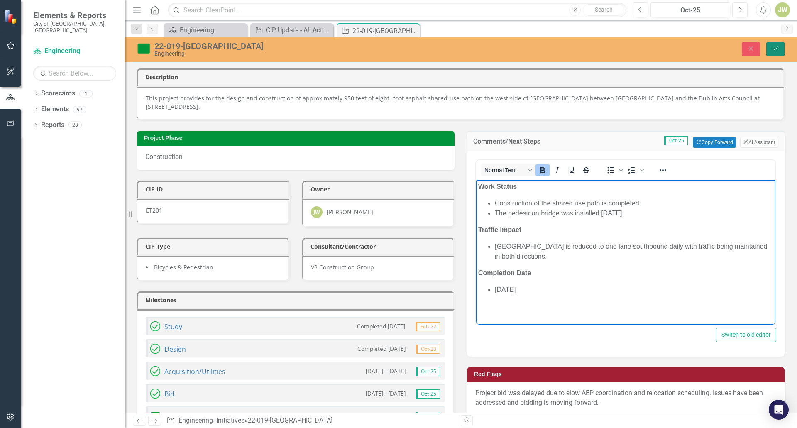
click at [777, 51] on icon "Save" at bounding box center [775, 49] width 7 height 6
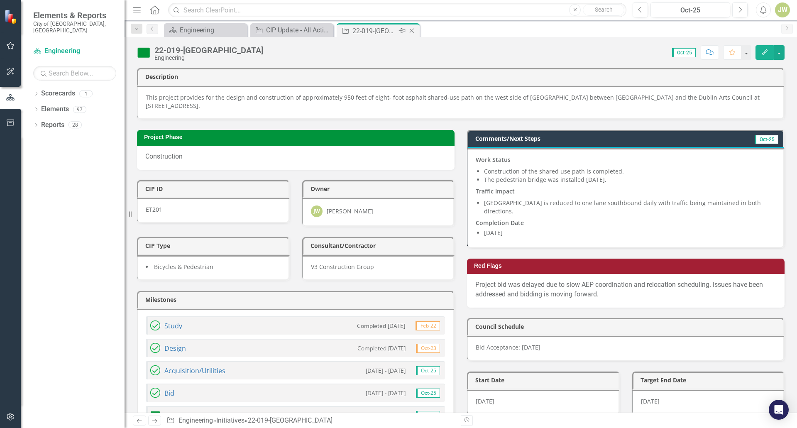
click at [413, 33] on icon "Close" at bounding box center [412, 30] width 8 height 7
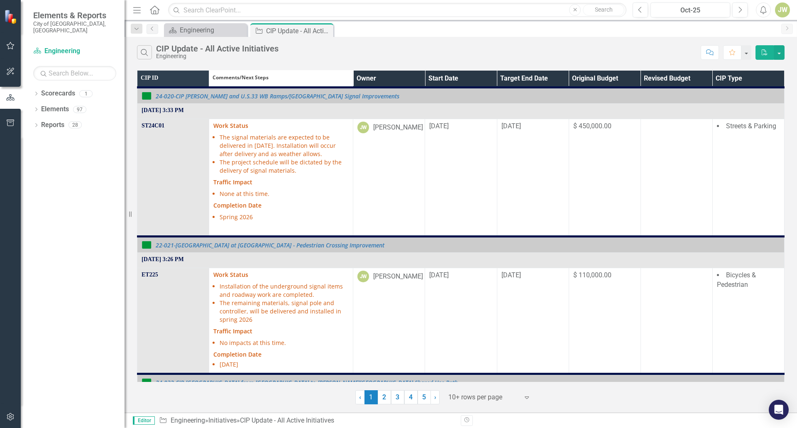
click at [408, 76] on th "Owner" at bounding box center [389, 79] width 72 height 17
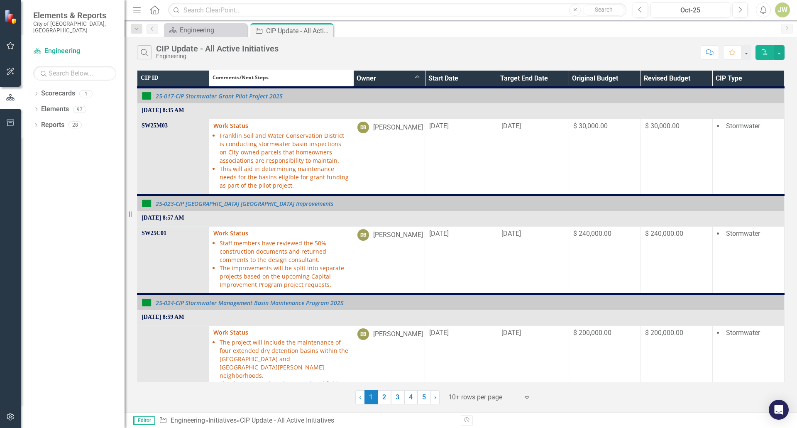
click at [416, 78] on th "Owner Sort Ascending" at bounding box center [389, 79] width 72 height 17
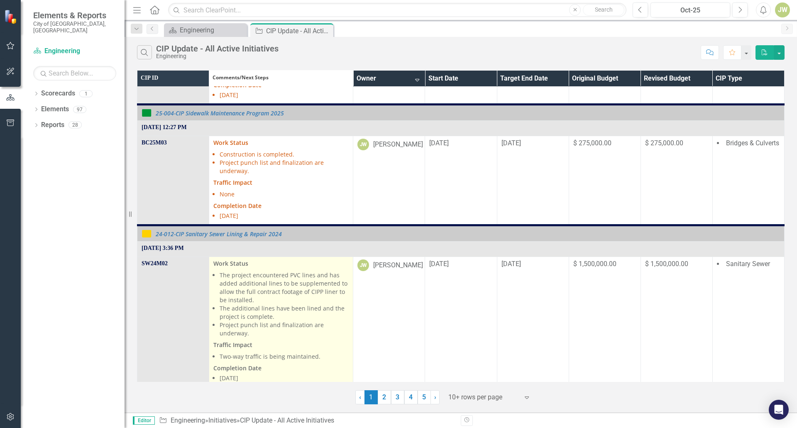
scroll to position [623, 0]
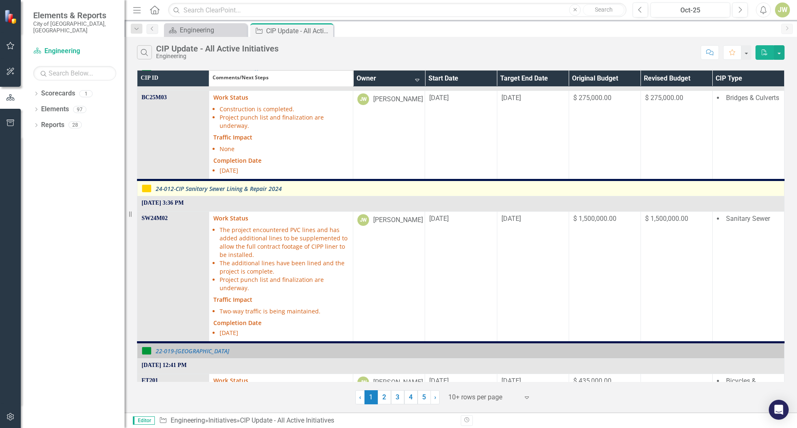
click at [214, 188] on link "24-012-CIP Sanitary Sewer Lining & Repair 2024" at bounding box center [468, 189] width 624 height 6
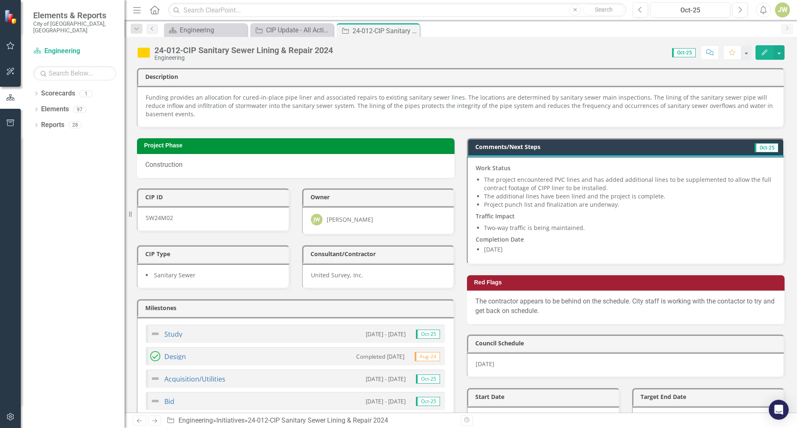
click at [569, 232] on span "Work Status The project encountered PVC lines and has added additional lines to…" at bounding box center [625, 209] width 299 height 91
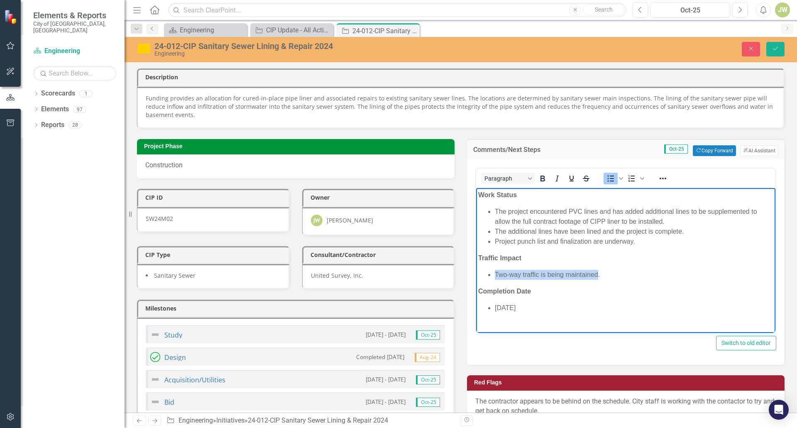
drag, startPoint x: 598, startPoint y: 273, endPoint x: 495, endPoint y: 274, distance: 102.5
click at [495, 274] on li "Two-way traffic is being maintained." at bounding box center [634, 274] width 278 height 10
drag, startPoint x: 541, startPoint y: 308, endPoint x: 493, endPoint y: 310, distance: 47.4
click at [493, 310] on ul "August 2025" at bounding box center [625, 308] width 295 height 10
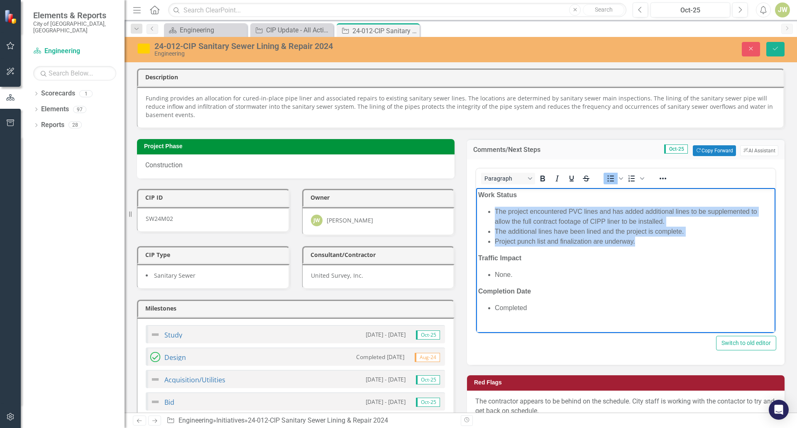
drag, startPoint x: 641, startPoint y: 242, endPoint x: 491, endPoint y: 214, distance: 152.5
click at [491, 214] on ul "The project encountered PVC lines and has added additional lines to be suppleme…" at bounding box center [625, 226] width 295 height 40
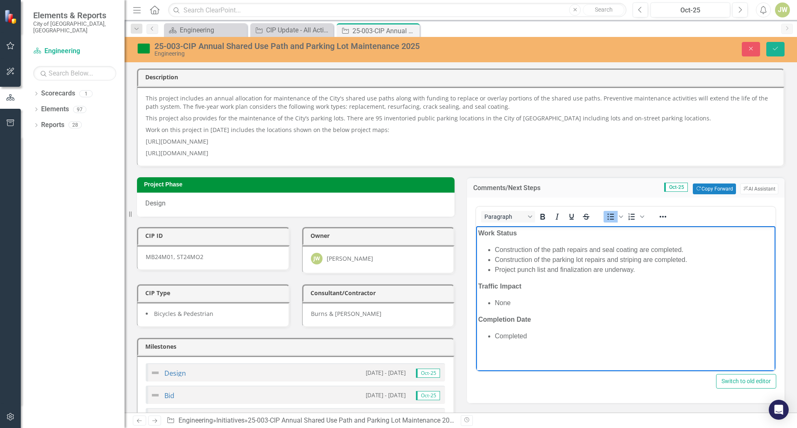
scroll to position [42, 0]
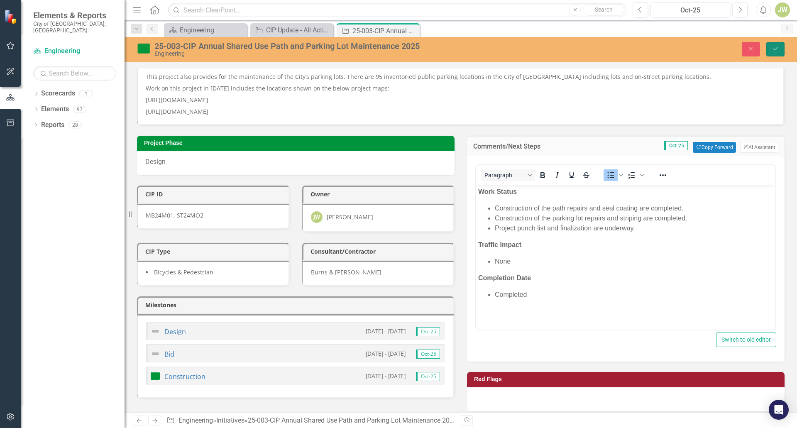
click at [774, 50] on icon "Save" at bounding box center [775, 49] width 7 height 6
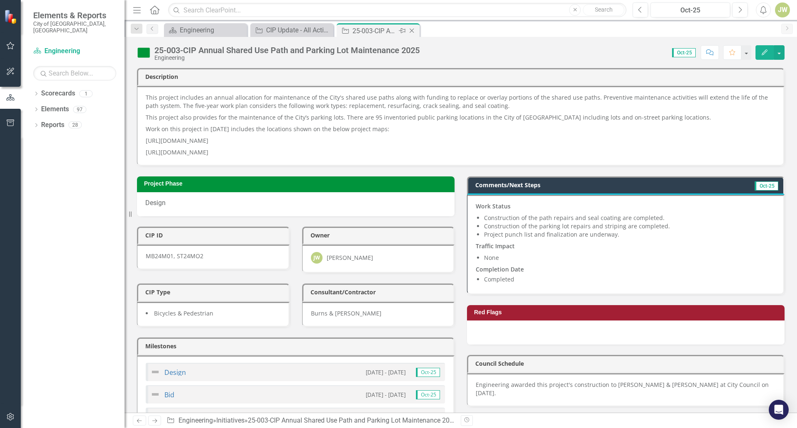
click at [414, 30] on icon "Close" at bounding box center [412, 30] width 8 height 7
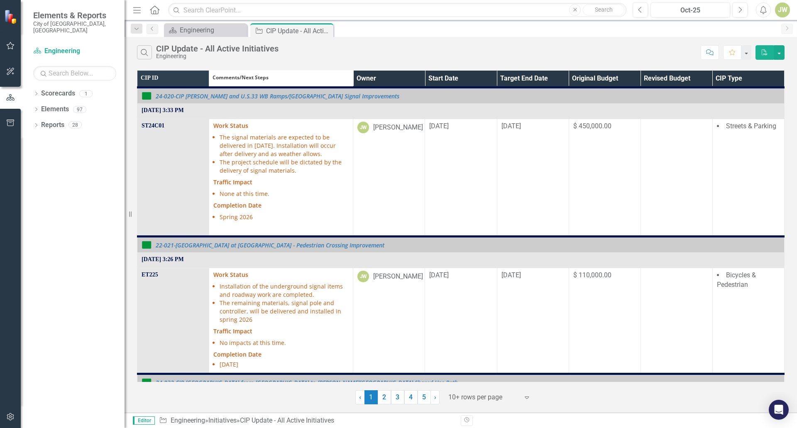
click at [414, 81] on th "Owner" at bounding box center [389, 79] width 72 height 17
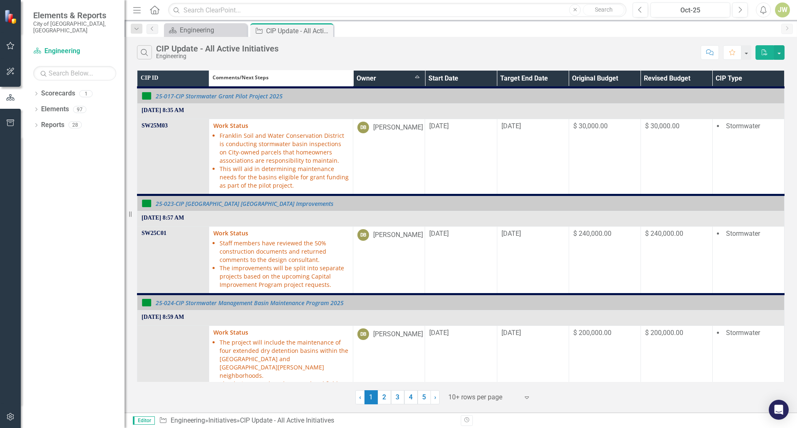
click at [416, 79] on th "Owner Sort Ascending" at bounding box center [389, 79] width 72 height 17
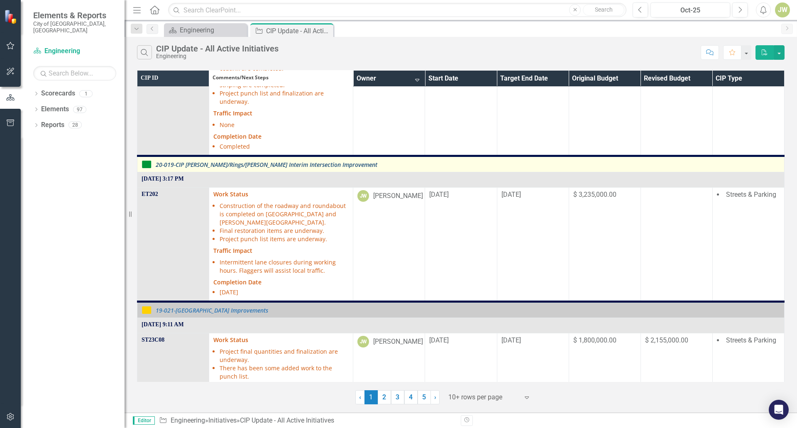
scroll to position [1079, 0]
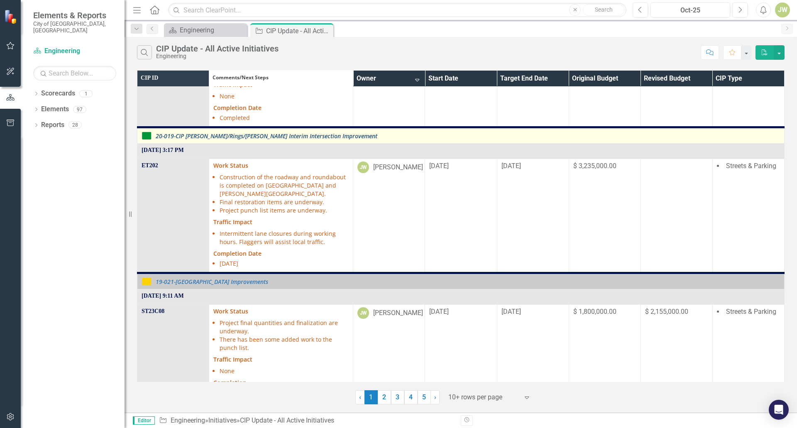
click at [267, 139] on link "20-019-CIP [PERSON_NAME]/Rings/[PERSON_NAME] Interim Intersection Improvement" at bounding box center [468, 136] width 624 height 6
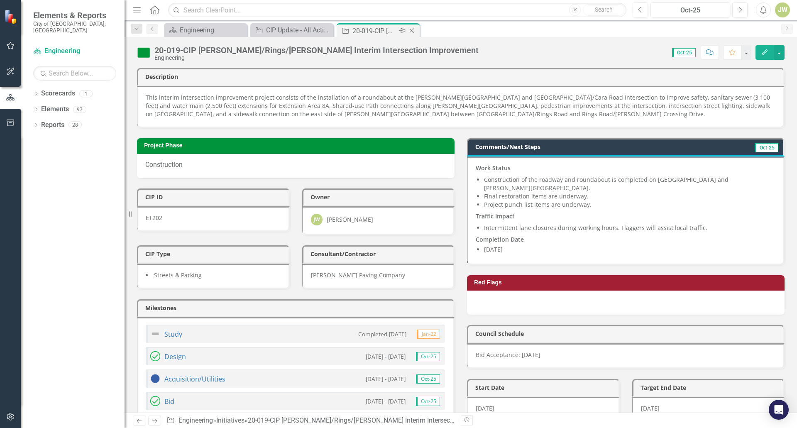
click at [415, 29] on icon "Close" at bounding box center [412, 30] width 8 height 7
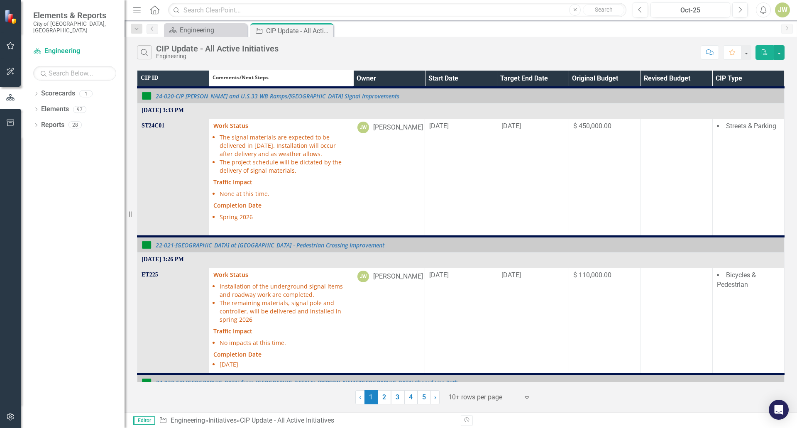
click at [416, 87] on th "Owner" at bounding box center [389, 79] width 72 height 17
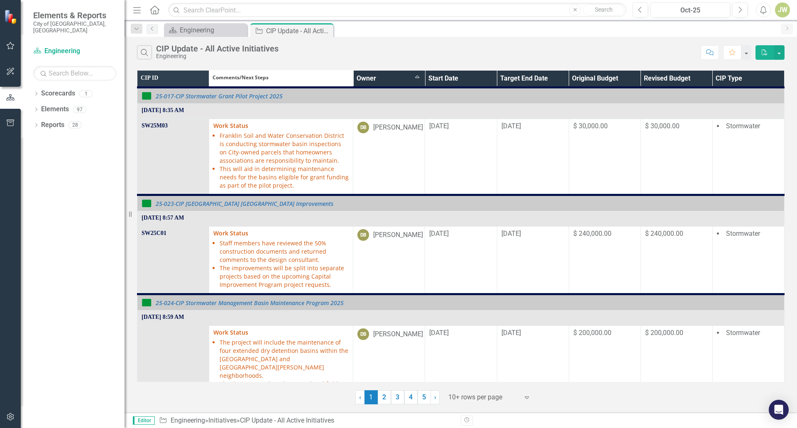
click at [416, 83] on th "Owner Sort Ascending" at bounding box center [389, 79] width 72 height 17
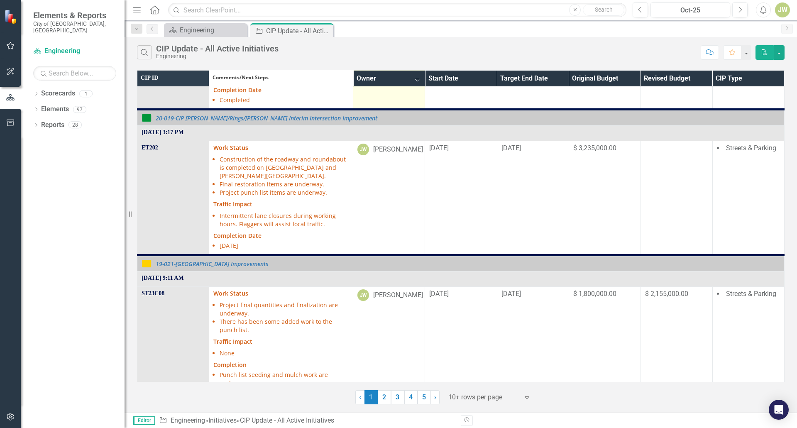
scroll to position [1107, 0]
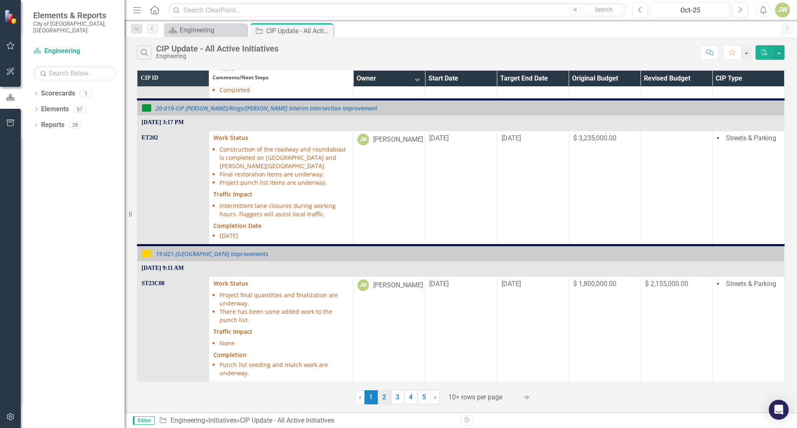
click at [381, 395] on link "2" at bounding box center [384, 397] width 13 height 14
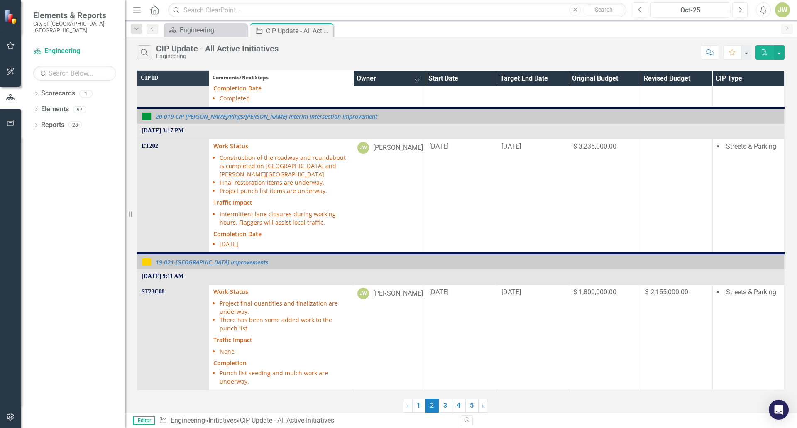
scroll to position [0, 0]
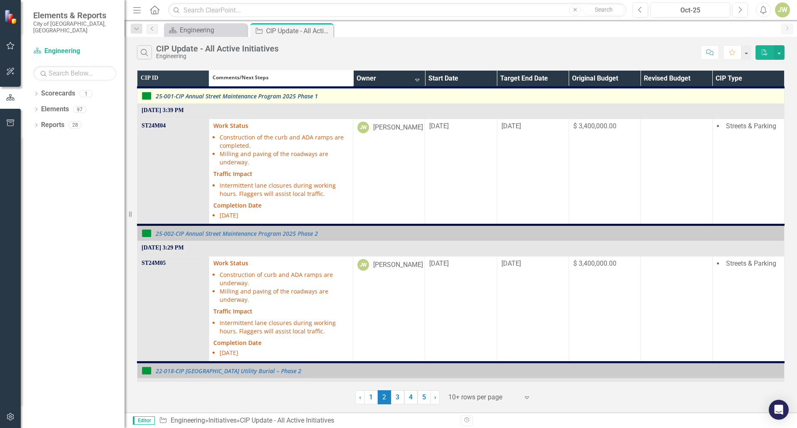
click at [276, 95] on link "25-001-CIP Annual Street Maintenance Program 2025 Phase 1" at bounding box center [468, 96] width 624 height 6
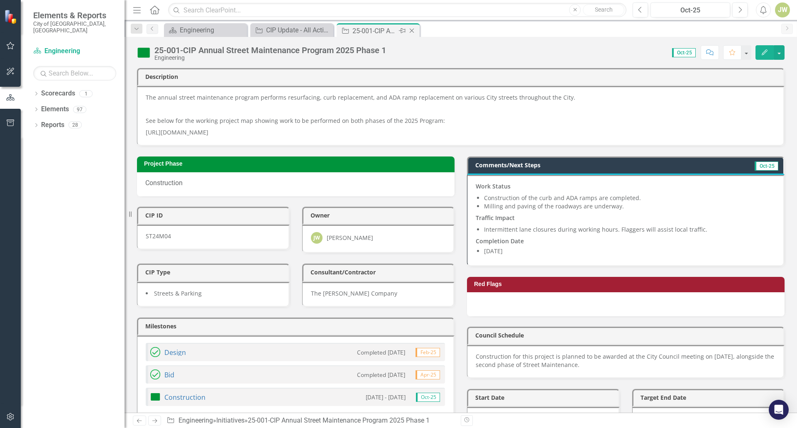
click at [410, 31] on icon "Close" at bounding box center [412, 30] width 8 height 7
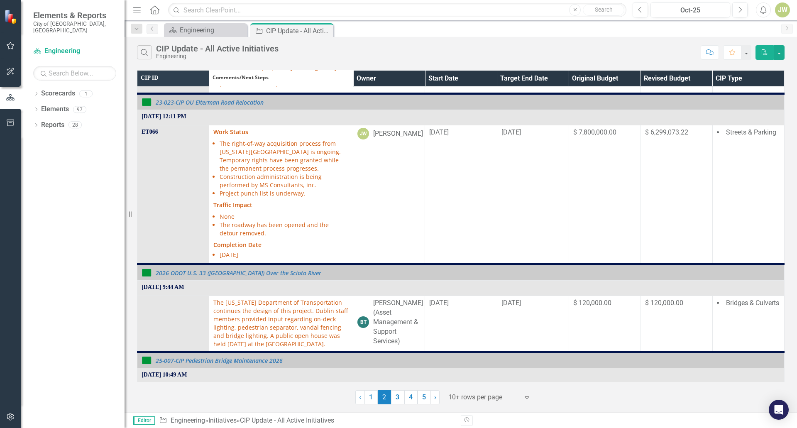
scroll to position [208, 0]
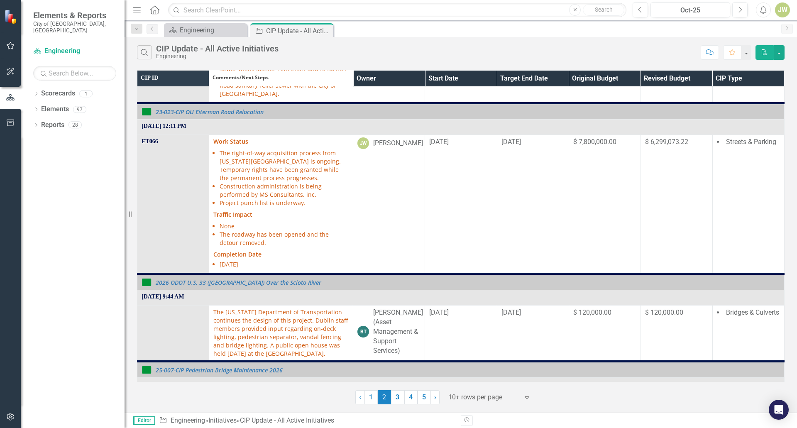
click at [414, 78] on th "Owner" at bounding box center [389, 78] width 72 height 17
click at [415, 76] on th "Owner Sort Ascending" at bounding box center [389, 78] width 72 height 17
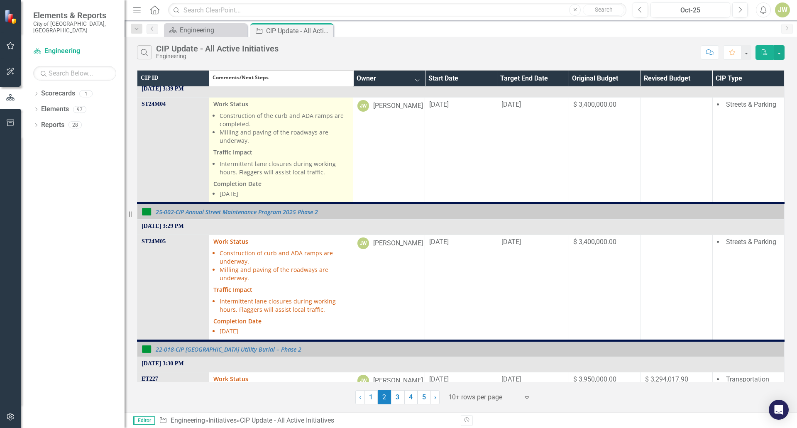
scroll to position [42, 0]
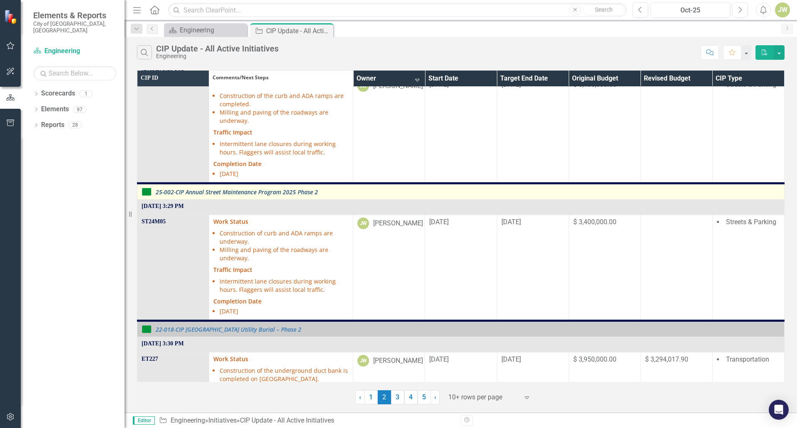
click at [251, 191] on link "25-002-CIP Annual Street Maintenance Program 2025 Phase 2" at bounding box center [468, 192] width 624 height 6
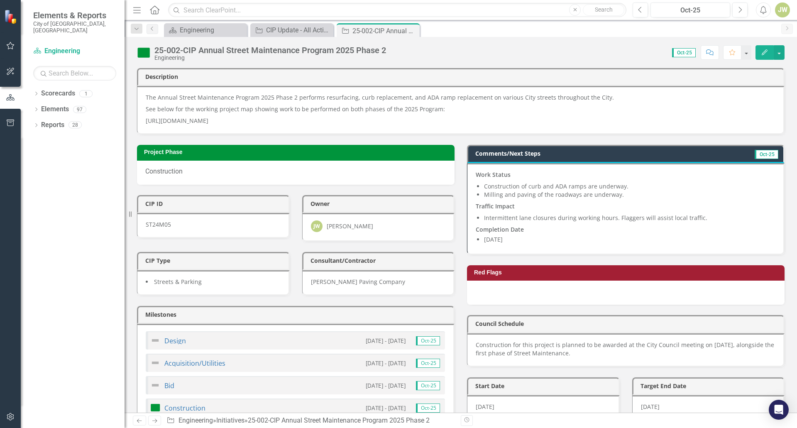
click at [542, 198] on li "Milling and paving of the roadways are underway." at bounding box center [629, 194] width 291 height 8
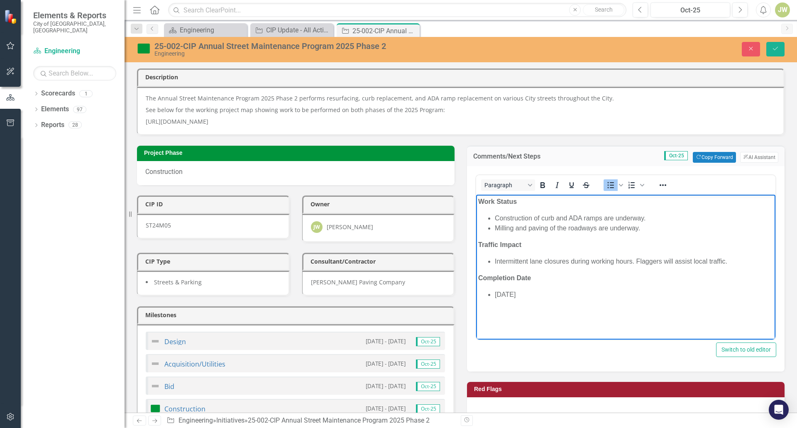
drag, startPoint x: 642, startPoint y: 217, endPoint x: 659, endPoint y: 227, distance: 19.4
click at [644, 217] on li "Construction of curb and ADA ramps are underway." at bounding box center [634, 218] width 278 height 10
click at [646, 227] on li "Milling and paving of the roadways are completed." at bounding box center [634, 228] width 278 height 10
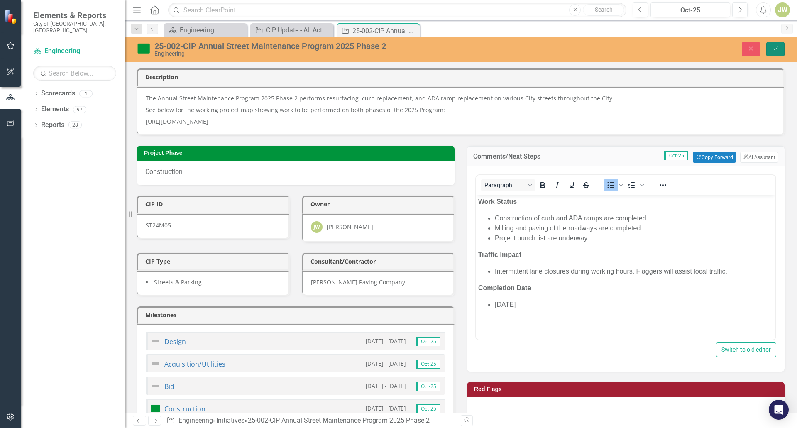
click at [776, 48] on icon "Save" at bounding box center [775, 49] width 7 height 6
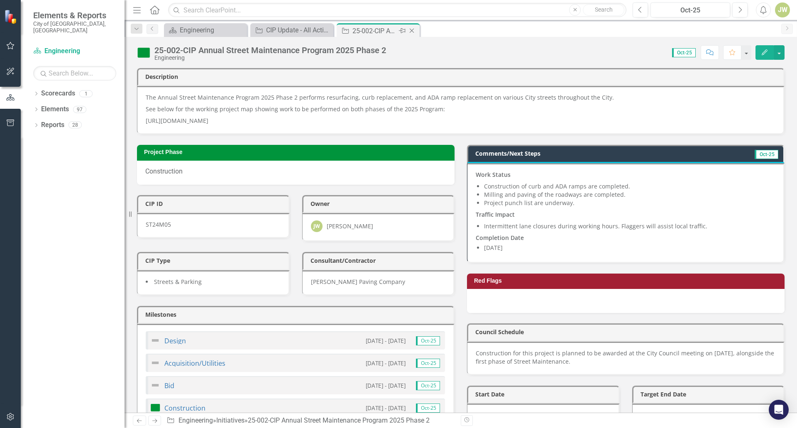
click at [413, 35] on div "Close" at bounding box center [412, 31] width 10 height 10
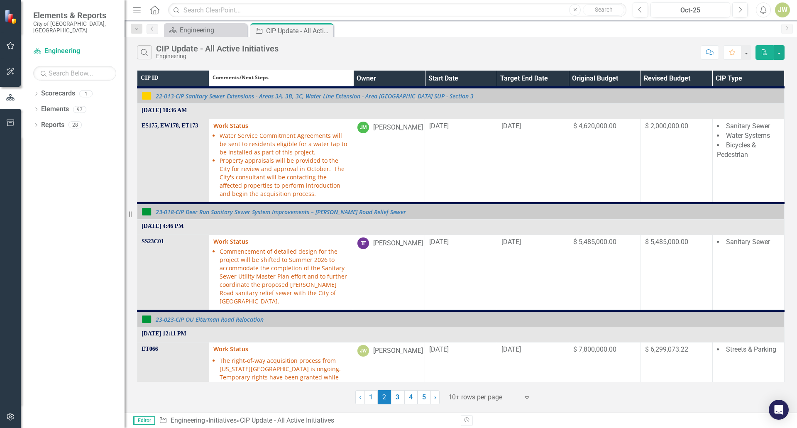
click at [412, 76] on th "Owner" at bounding box center [389, 79] width 72 height 17
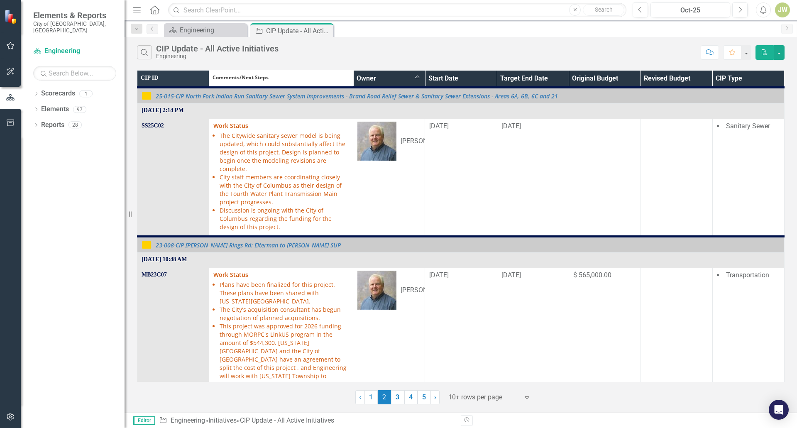
click at [412, 76] on th "Owner Sort Ascending" at bounding box center [389, 79] width 72 height 17
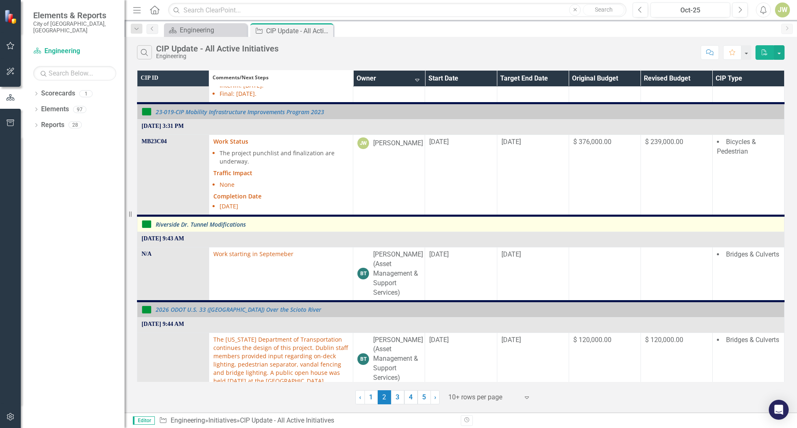
scroll to position [540, 0]
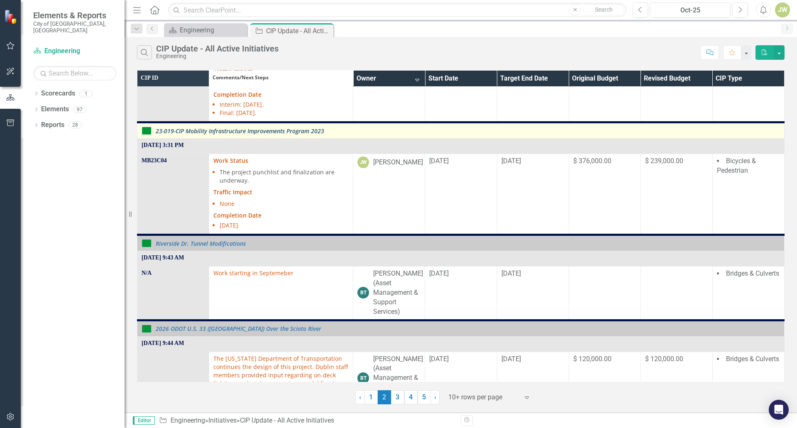
click at [294, 130] on link "23-019-CIP Mobility Infrastructure Improvements Program 2023" at bounding box center [468, 131] width 624 height 6
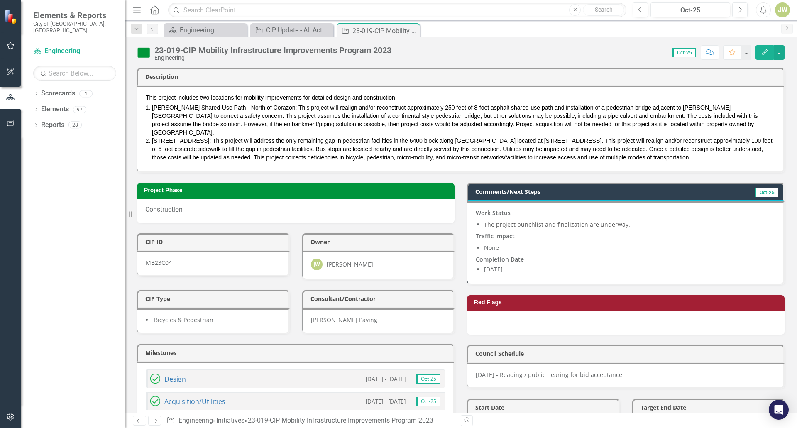
click at [603, 230] on p "Traffic Impact" at bounding box center [625, 236] width 299 height 12
click at [628, 220] on li "The project punchlist and finalization are underway." at bounding box center [629, 224] width 291 height 8
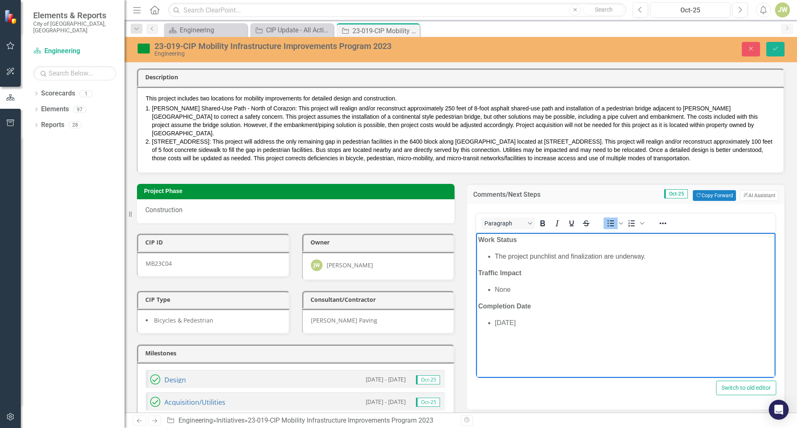
drag, startPoint x: 654, startPoint y: 260, endPoint x: 651, endPoint y: 252, distance: 8.9
click at [651, 252] on li "The project punchlist and finalization are underway." at bounding box center [634, 256] width 278 height 10
drag, startPoint x: 652, startPoint y: 256, endPoint x: 488, endPoint y: 261, distance: 163.6
click at [488, 261] on body "Work Status The project punchlist and finalization are underway. Traffic Impact…" at bounding box center [625, 294] width 299 height 125
drag, startPoint x: 533, startPoint y: 324, endPoint x: 492, endPoint y: 324, distance: 41.5
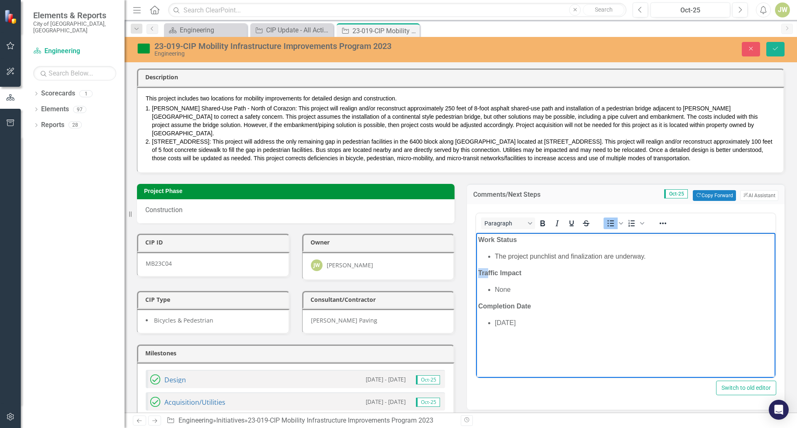
click at [492, 324] on ul "May 2025" at bounding box center [625, 322] width 295 height 10
click at [645, 256] on li "The project punchlist and finalization are underway." at bounding box center [634, 256] width 278 height 10
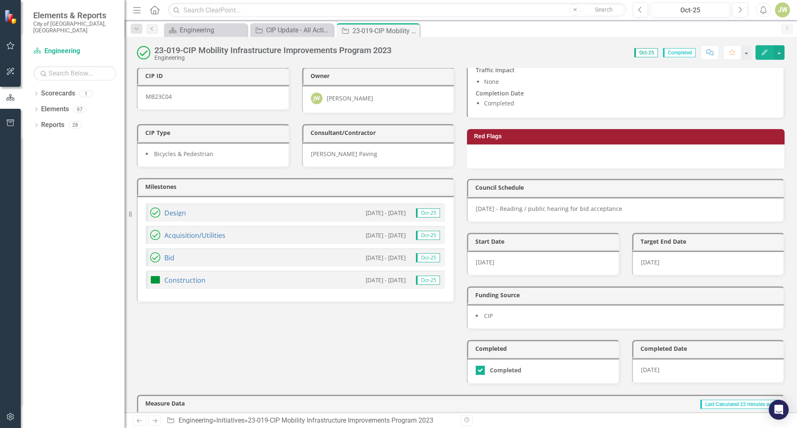
scroll to position [208, 0]
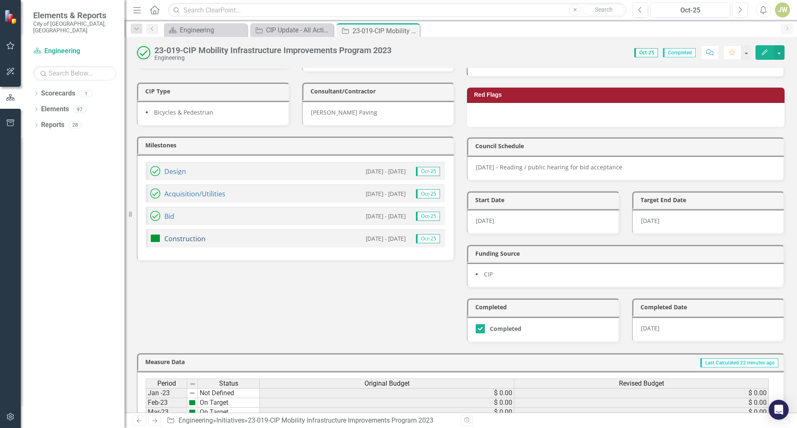
click at [174, 234] on link "Construction" at bounding box center [184, 238] width 41 height 9
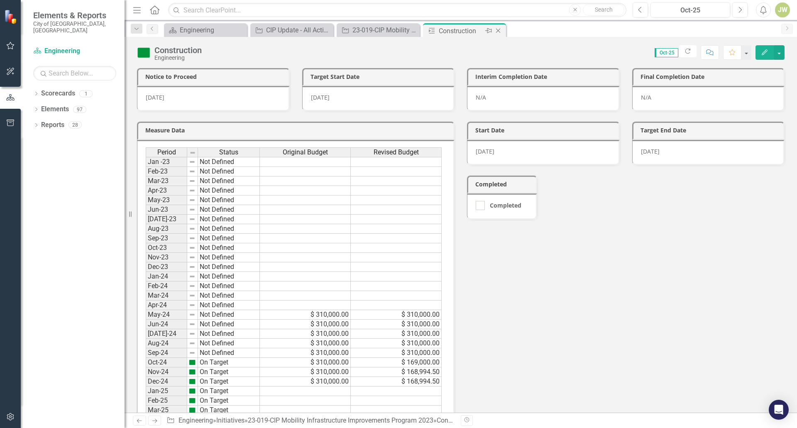
click at [497, 31] on icon "Close" at bounding box center [498, 30] width 8 height 7
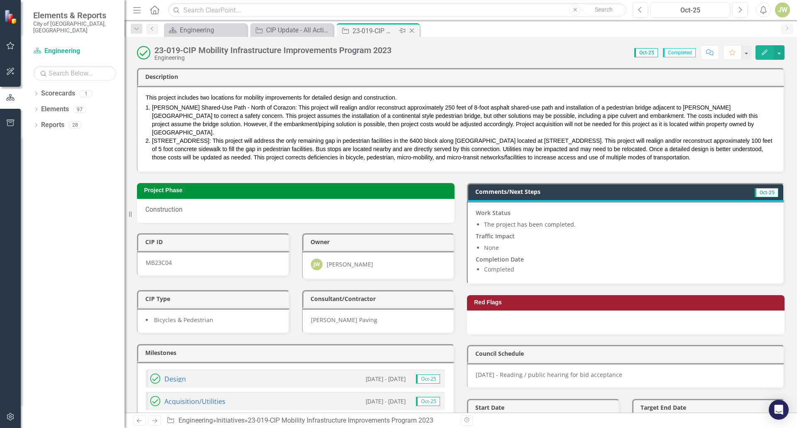
click at [416, 29] on div "Close" at bounding box center [412, 31] width 10 height 10
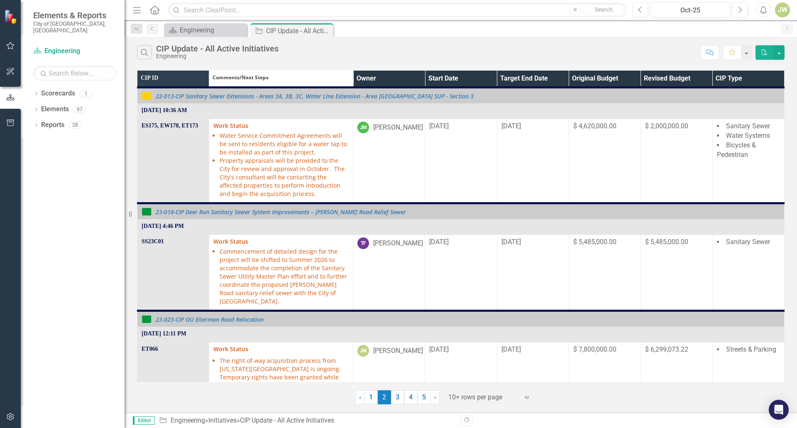
click at [418, 77] on th "Owner" at bounding box center [389, 79] width 72 height 17
click at [415, 78] on th "Owner Sort Ascending" at bounding box center [389, 79] width 72 height 17
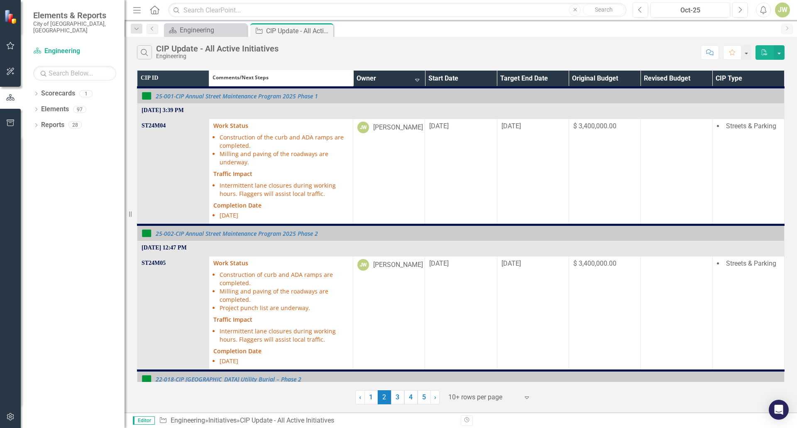
click at [414, 81] on th "Owner Sort Descending" at bounding box center [389, 79] width 72 height 17
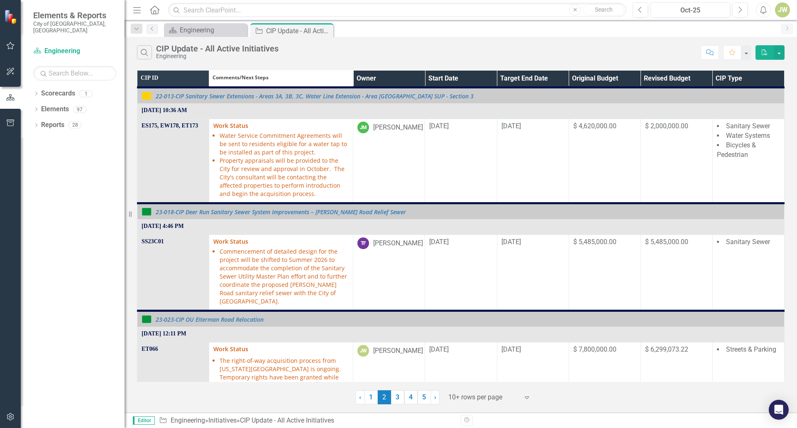
click at [414, 78] on th "Owner" at bounding box center [389, 79] width 72 height 17
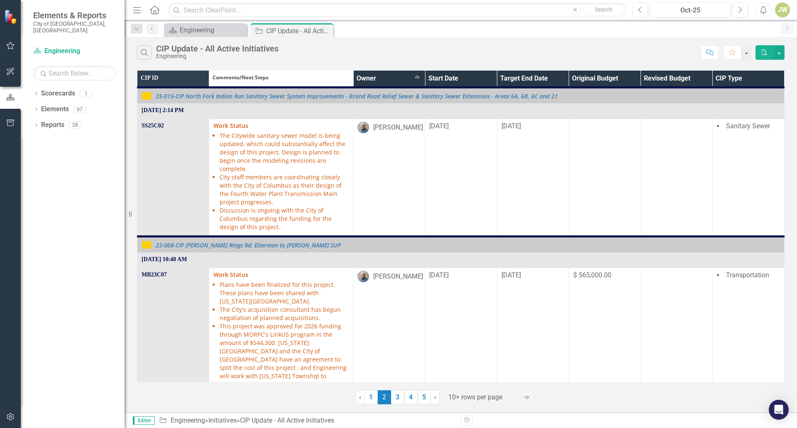
click at [414, 79] on th "Owner Sort Ascending" at bounding box center [389, 79] width 72 height 17
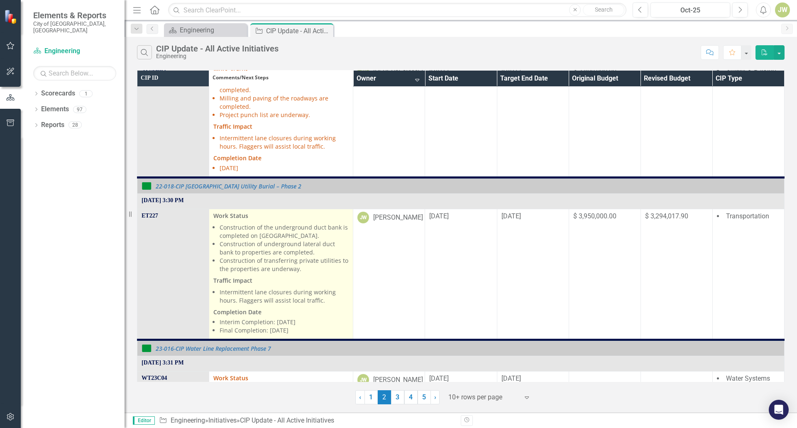
scroll to position [208, 0]
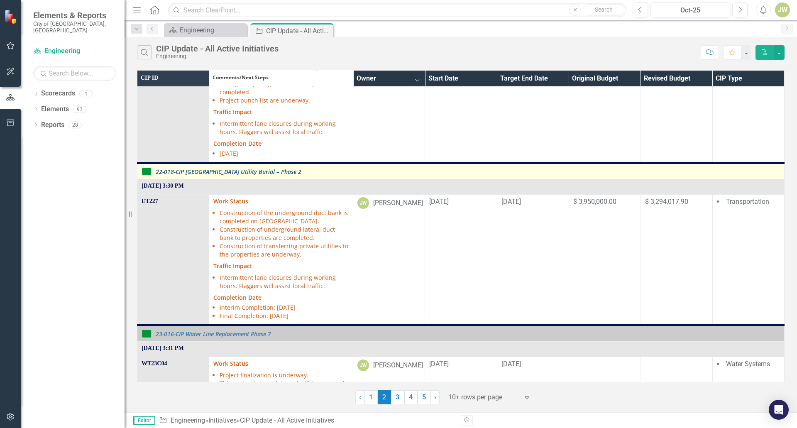
click at [270, 171] on link "22-018-CIP [GEOGRAPHIC_DATA] Utility Burial – Phase 2" at bounding box center [468, 171] width 624 height 6
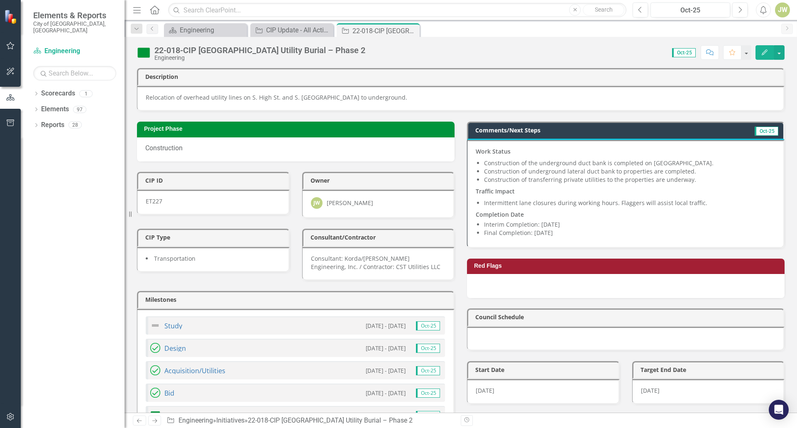
click at [547, 168] on li "Construction of underground lateral duct bank to properties are completed." at bounding box center [629, 171] width 291 height 8
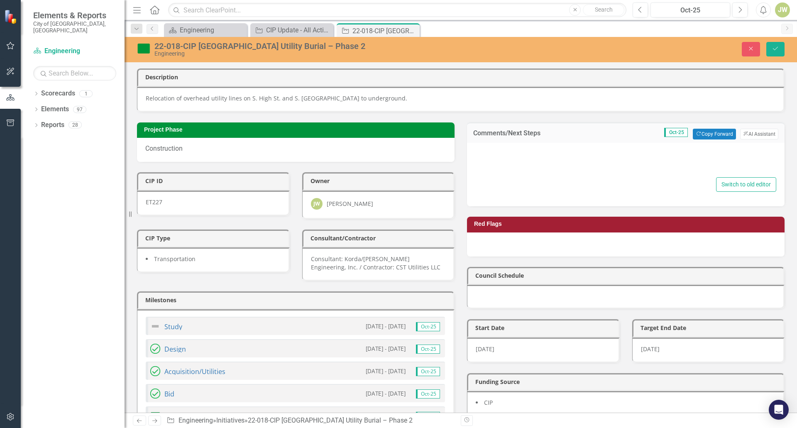
type textarea "<p><strong>Work Status</strong></p> <ul> <li>Construction of the underground du…"
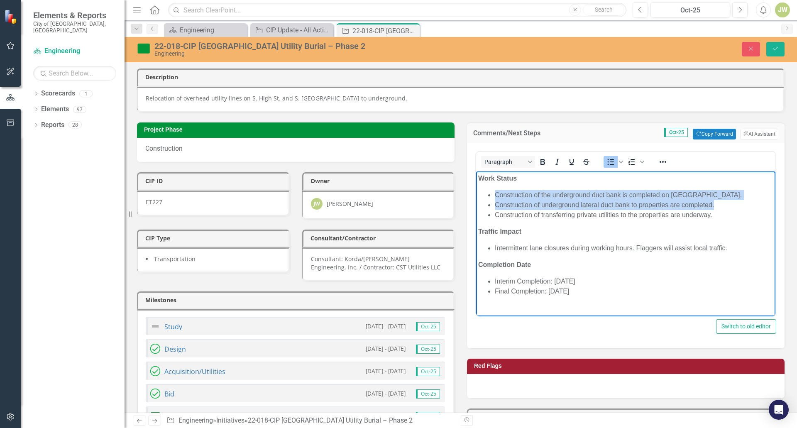
drag, startPoint x: 714, startPoint y: 201, endPoint x: 485, endPoint y: 188, distance: 229.9
click at [486, 188] on body "Work Status Construction of the underground duct bank is completed on [GEOGRAPH…" at bounding box center [625, 238] width 299 height 134
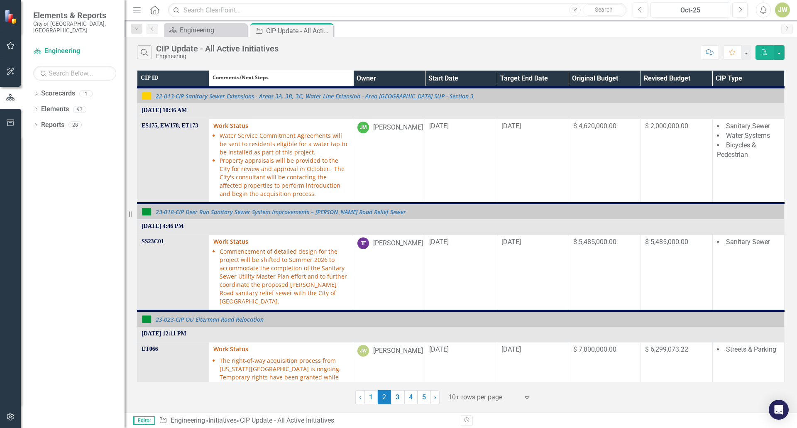
click at [416, 78] on th "Owner" at bounding box center [389, 79] width 72 height 17
click at [415, 77] on th "Owner Sort Ascending" at bounding box center [389, 79] width 72 height 17
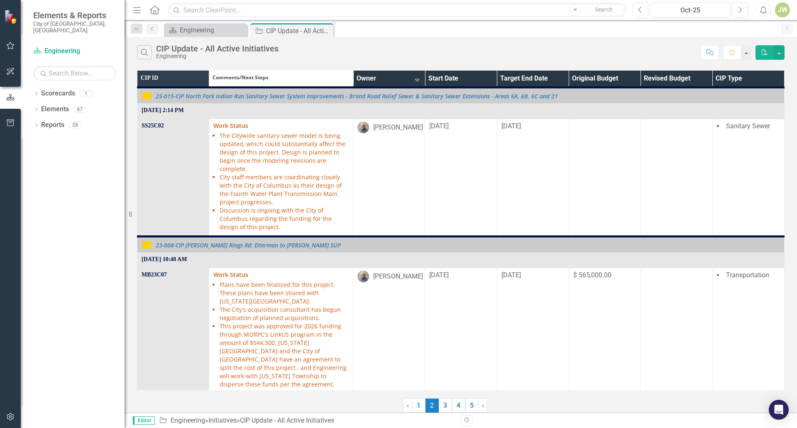
click at [415, 77] on th "Owner Sort Descending" at bounding box center [389, 79] width 72 height 17
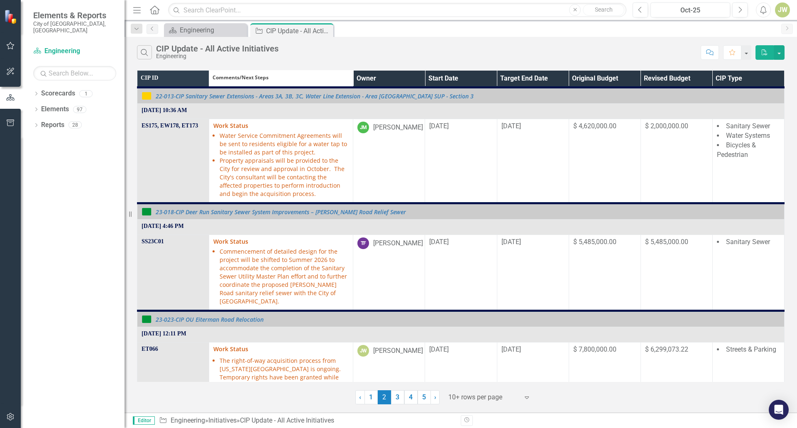
click at [415, 76] on th "Owner" at bounding box center [389, 79] width 72 height 17
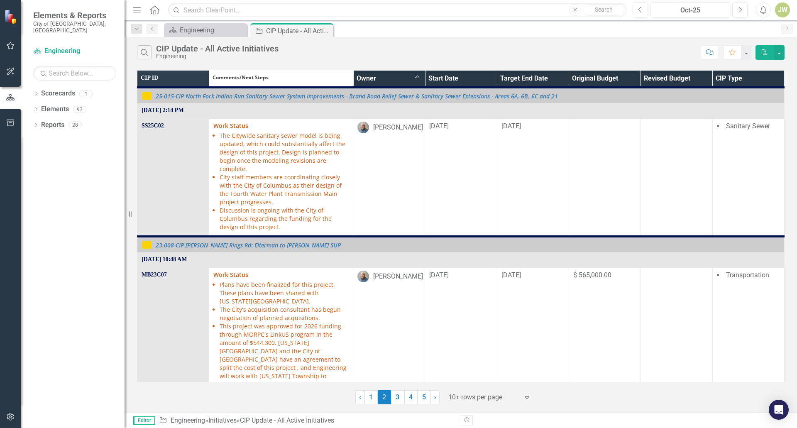
click at [415, 76] on th "Owner Sort Ascending" at bounding box center [389, 79] width 72 height 17
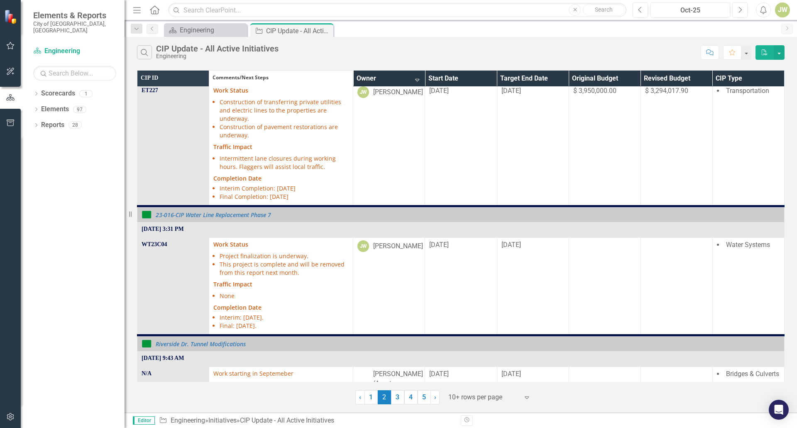
scroll to position [332, 0]
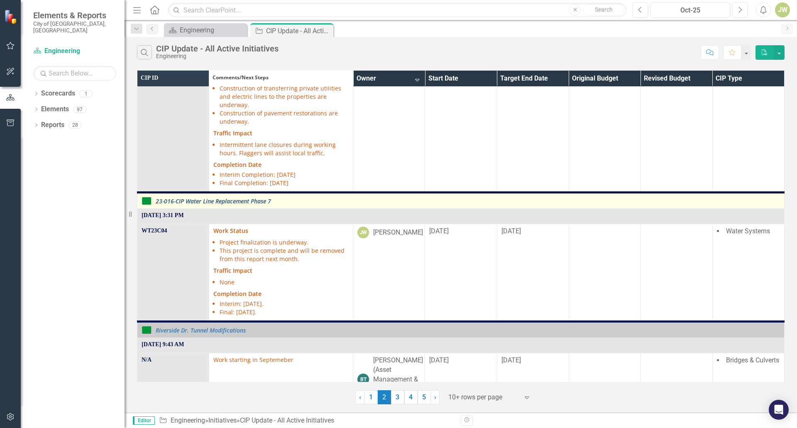
click at [242, 203] on link "23-016-CIP Water Line Replacement Phase 7" at bounding box center [468, 201] width 624 height 6
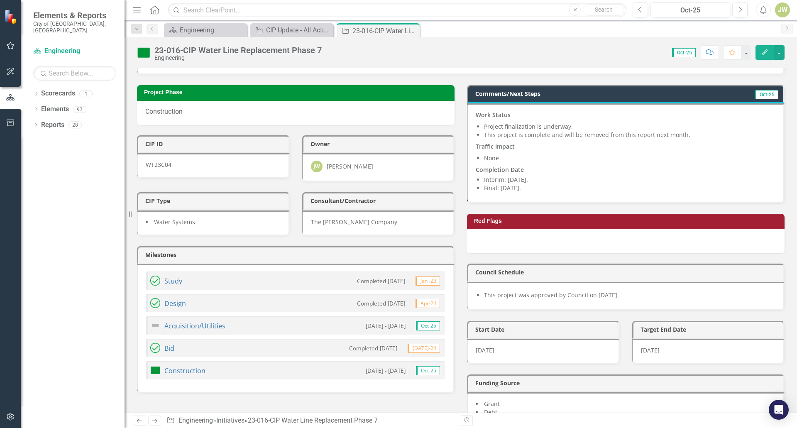
scroll to position [125, 0]
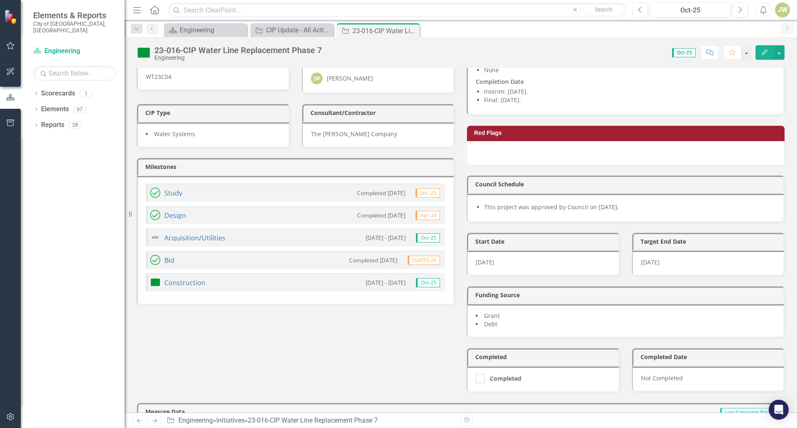
click at [664, 264] on div "[DATE]" at bounding box center [708, 263] width 153 height 25
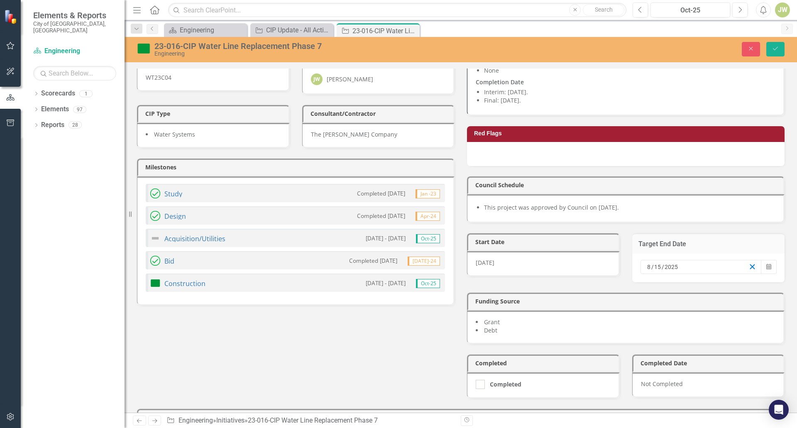
drag, startPoint x: 747, startPoint y: 265, endPoint x: 710, endPoint y: 331, distance: 75.4
click at [731, 305] on div "Comments/Next Steps Oct-25 Work Status Project finalization is underway. This p…" at bounding box center [626, 193] width 330 height 411
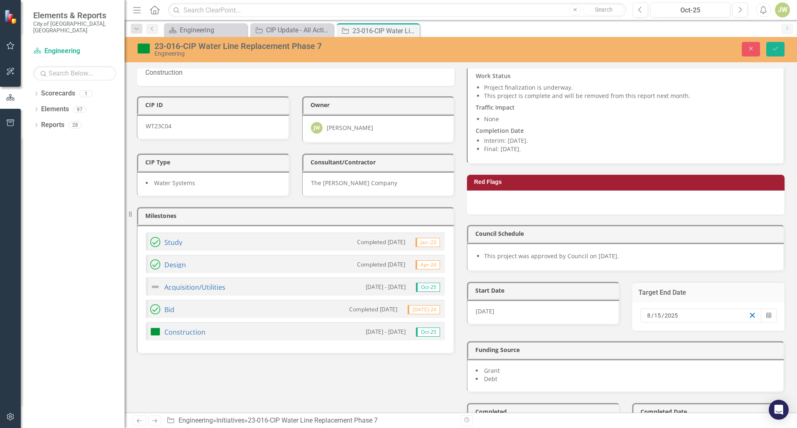
scroll to position [0, 0]
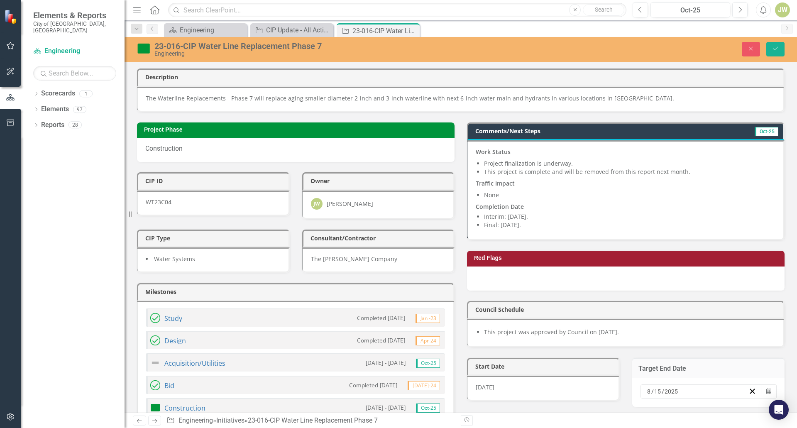
click at [179, 132] on h3 "Project Phase" at bounding box center [297, 130] width 306 height 6
click at [141, 48] on img at bounding box center [143, 48] width 13 height 13
drag, startPoint x: 439, startPoint y: 60, endPoint x: 453, endPoint y: 61, distance: 14.1
click at [439, 60] on div "23-016-CIP Water Line Replacement Phase 7 Engineering Close Save" at bounding box center [461, 49] width 672 height 25
click at [754, 55] on button "Close" at bounding box center [751, 49] width 18 height 15
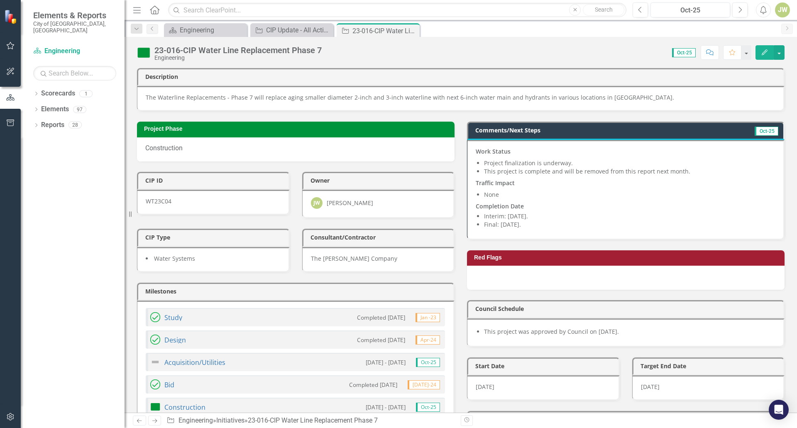
click at [630, 178] on p "Traffic Impact" at bounding box center [625, 183] width 299 height 12
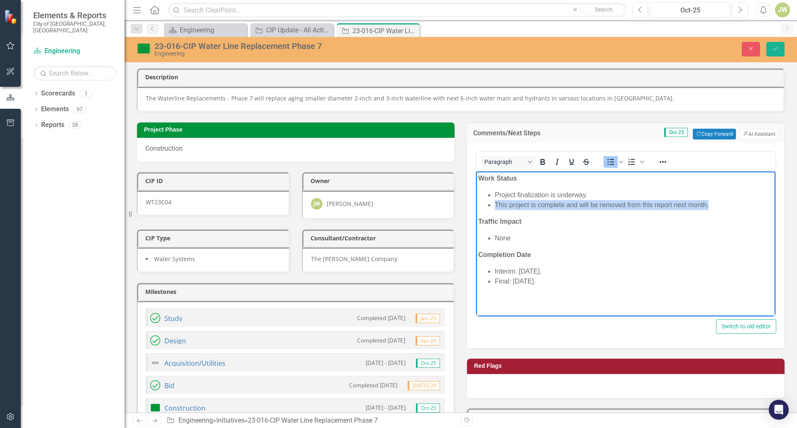
drag, startPoint x: 708, startPoint y: 205, endPoint x: 476, endPoint y: 203, distance: 231.6
click at [477, 203] on body "Work Status Project finalization is underway. This project is complete and will…" at bounding box center [625, 233] width 299 height 125
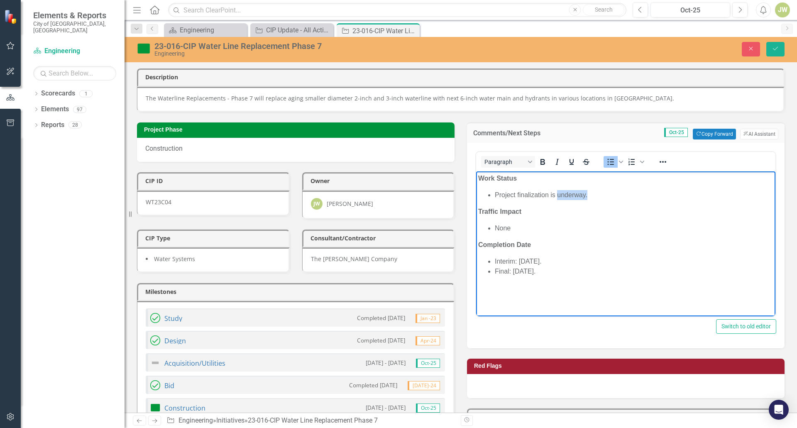
drag, startPoint x: 592, startPoint y: 190, endPoint x: 557, endPoint y: 195, distance: 35.6
click at [557, 195] on li "Project finalization is underway." at bounding box center [634, 195] width 278 height 10
drag, startPoint x: 488, startPoint y: 262, endPoint x: 587, endPoint y: 281, distance: 101.0
click at [587, 281] on body "Work Status Project finalization is completed. Traffic Impact None Completion D…" at bounding box center [625, 233] width 299 height 125
click at [774, 52] on button "Save" at bounding box center [775, 49] width 18 height 15
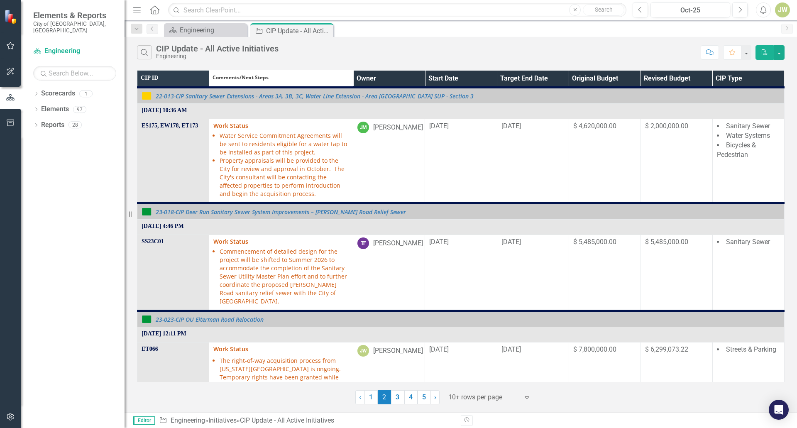
click at [415, 78] on th "Owner" at bounding box center [389, 79] width 72 height 17
click at [416, 78] on th "Owner Sort Ascending" at bounding box center [389, 79] width 72 height 17
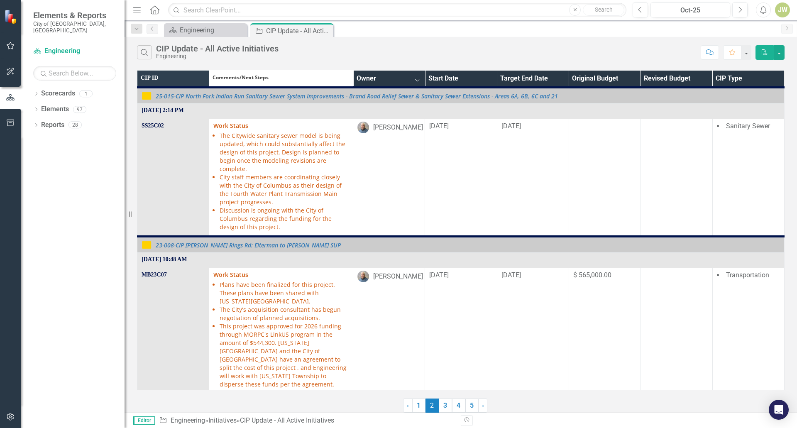
click at [416, 78] on th "Owner Sort Descending" at bounding box center [389, 79] width 72 height 17
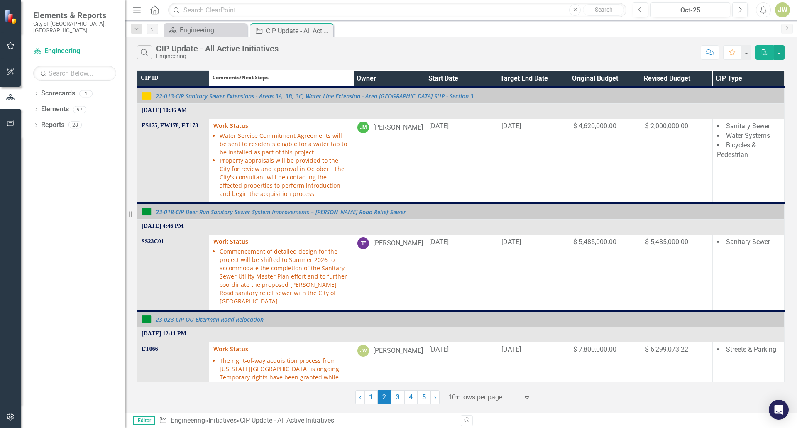
click at [416, 78] on th "Owner" at bounding box center [389, 79] width 72 height 17
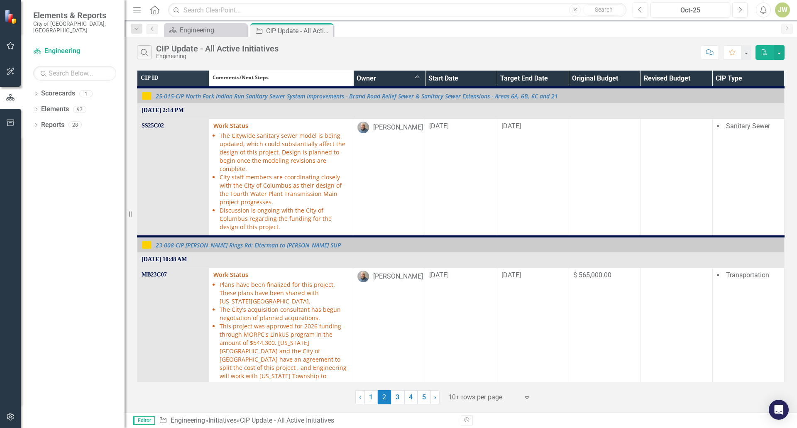
click at [415, 76] on th "Owner Sort Ascending" at bounding box center [389, 79] width 72 height 17
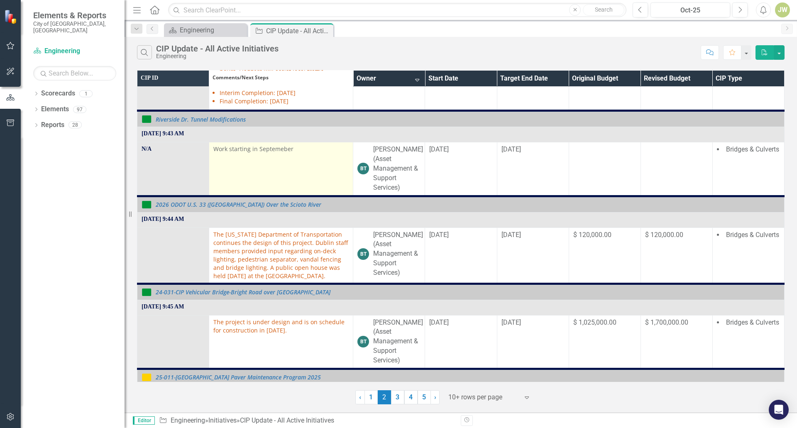
scroll to position [457, 0]
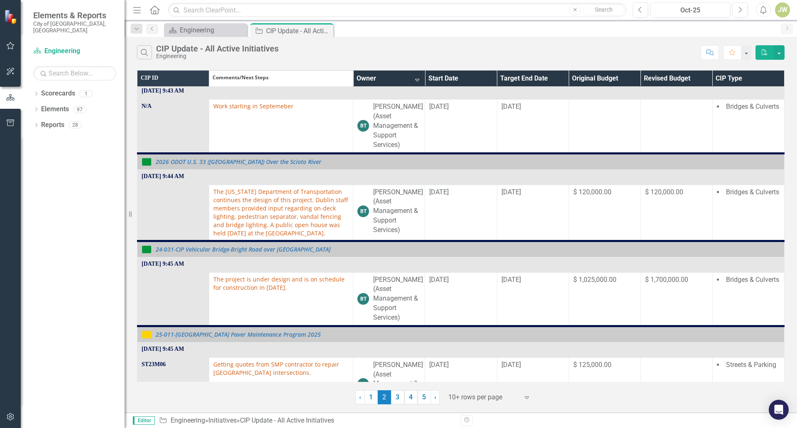
click at [418, 74] on th "Owner Sort Descending" at bounding box center [389, 78] width 72 height 17
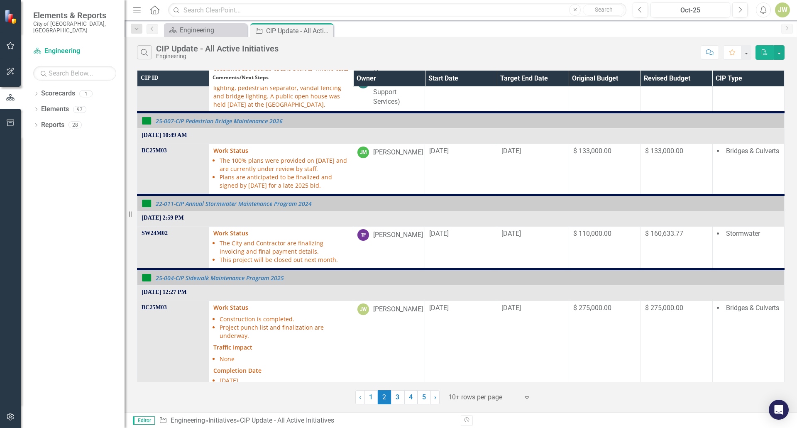
click at [416, 75] on th "Owner" at bounding box center [389, 78] width 72 height 17
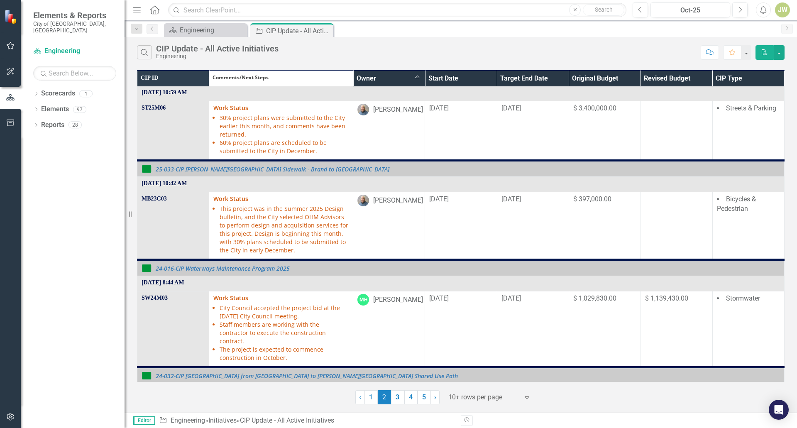
click at [416, 75] on th "Owner Sort Ascending" at bounding box center [389, 78] width 72 height 17
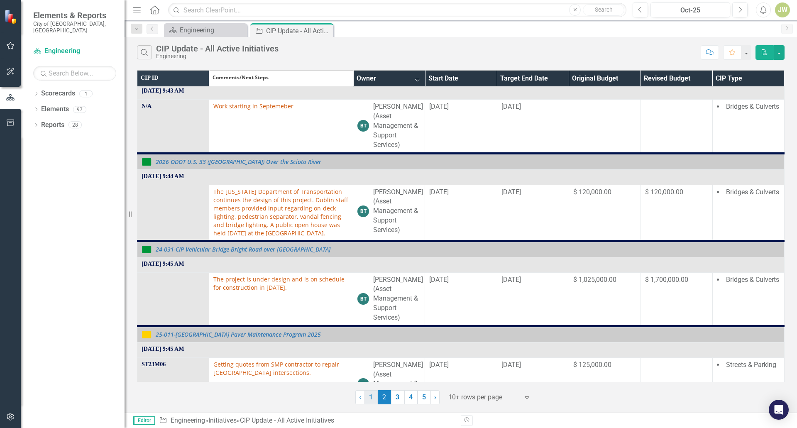
click at [367, 396] on link "1" at bounding box center [370, 397] width 13 height 14
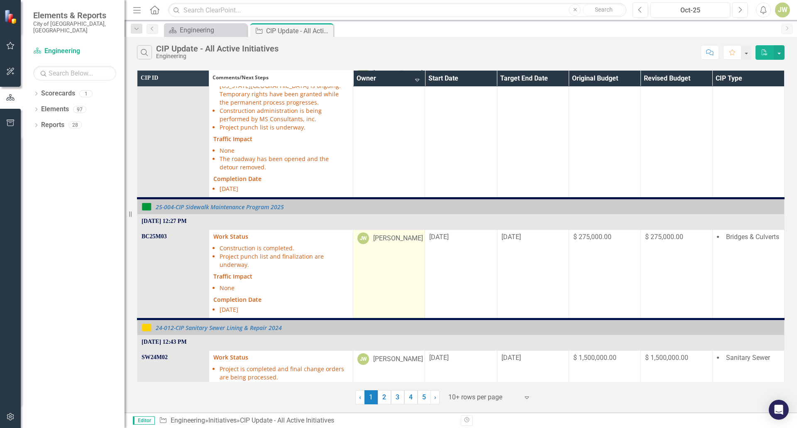
scroll to position [498, 0]
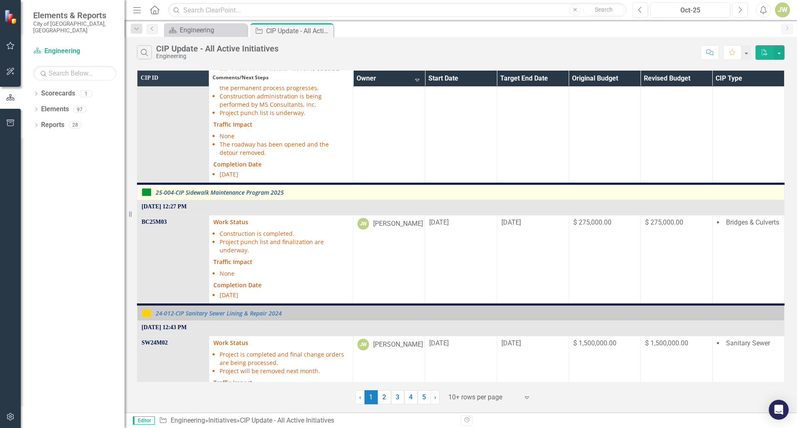
click at [265, 195] on link "25-004-CIP Sidewalk Maintenance Program 2025" at bounding box center [468, 192] width 624 height 6
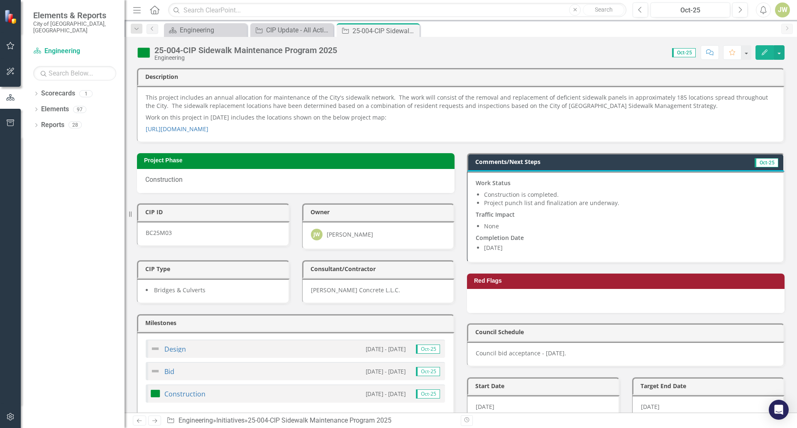
click at [629, 236] on p "Completion Date" at bounding box center [625, 237] width 299 height 10
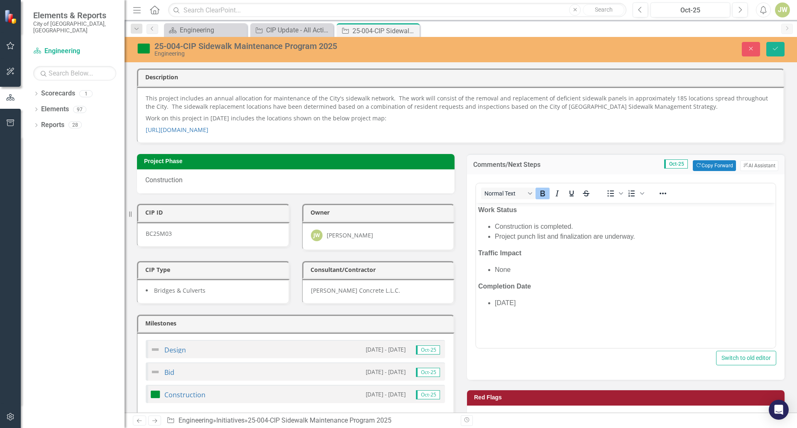
click at [647, 233] on li "Project punch list and finalization are underway." at bounding box center [634, 236] width 278 height 10
click at [775, 50] on icon "Save" at bounding box center [775, 49] width 7 height 6
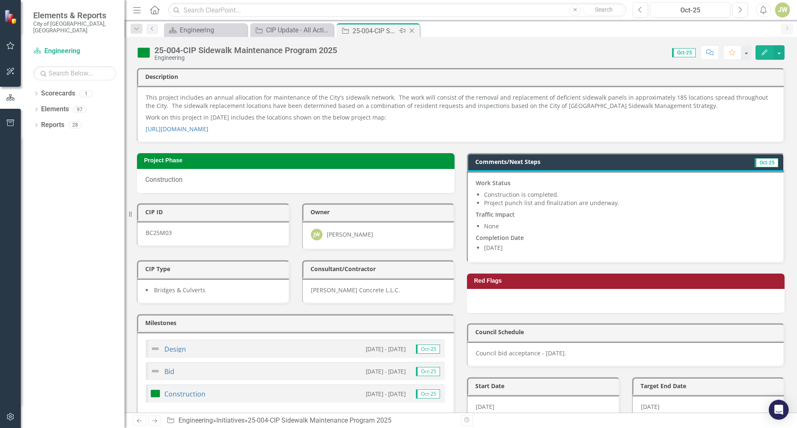
click at [416, 32] on icon "Close" at bounding box center [412, 30] width 8 height 7
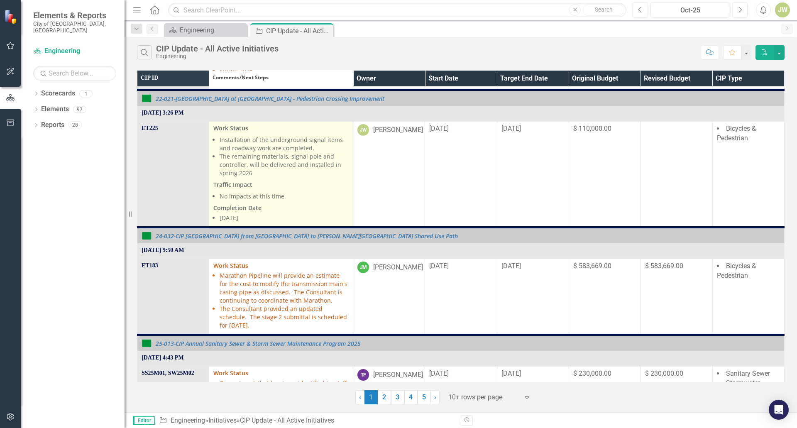
scroll to position [166, 0]
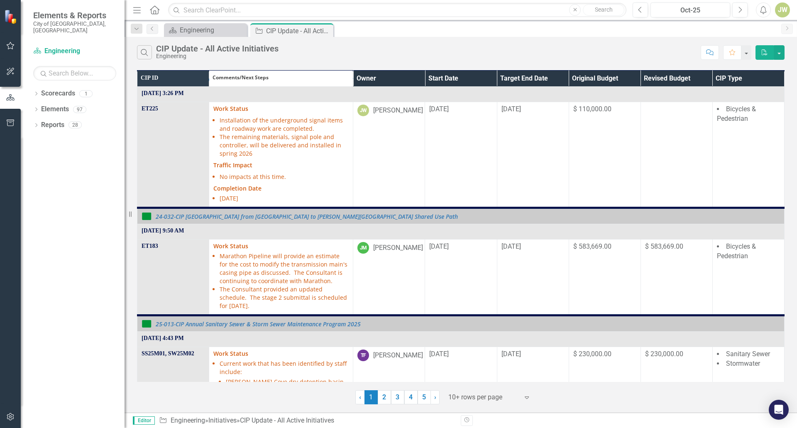
click at [413, 74] on th "Owner" at bounding box center [389, 78] width 72 height 17
click at [415, 78] on th "Owner Sort Ascending" at bounding box center [389, 78] width 72 height 17
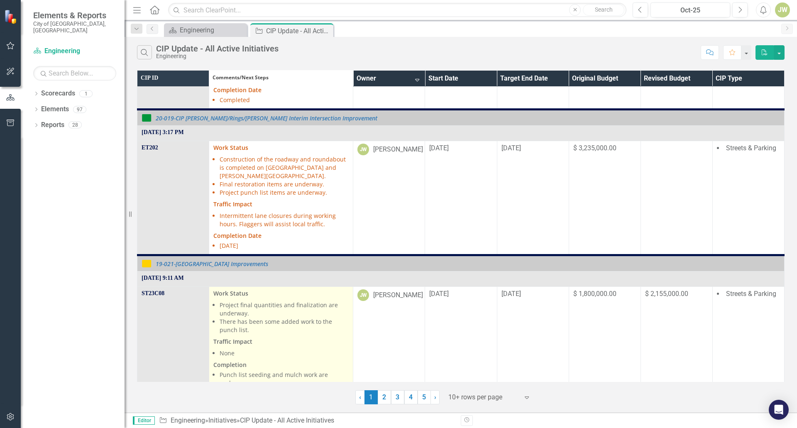
scroll to position [1107, 0]
